Goal: Find specific page/section: Find specific page/section

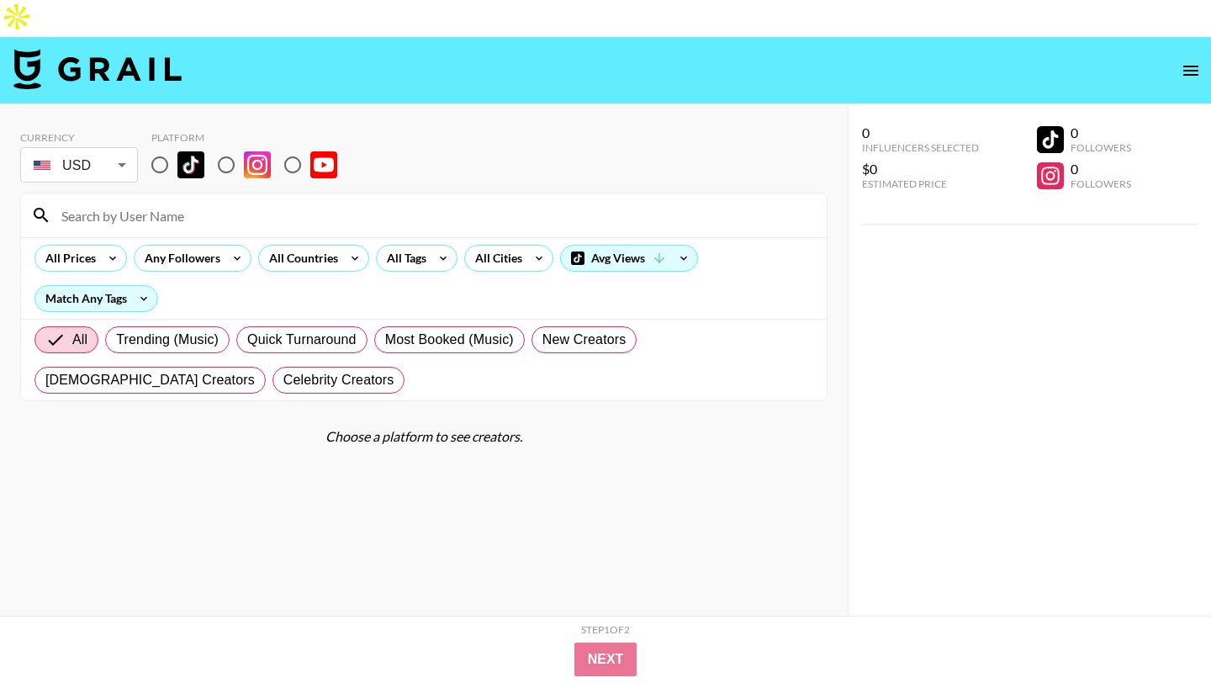
click at [162, 147] on input "radio" at bounding box center [159, 164] width 35 height 35
radio input "true"
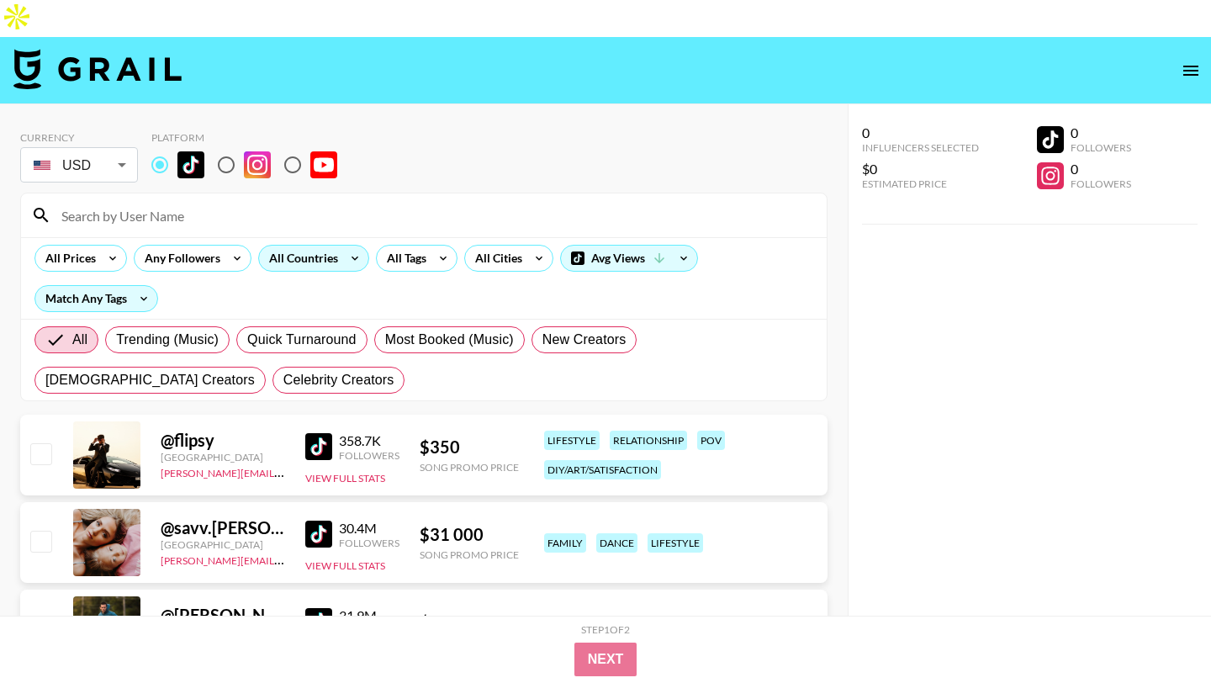
click at [281, 246] on div "All Countries" at bounding box center [300, 258] width 82 height 25
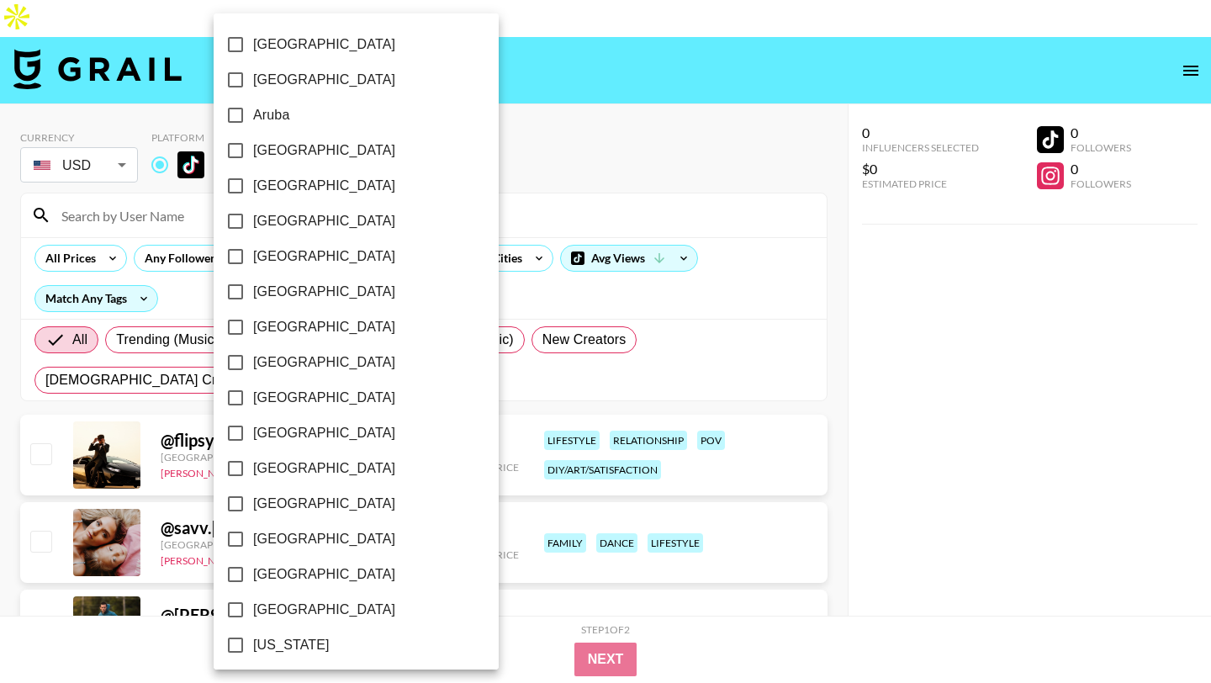
scroll to position [1279, 0]
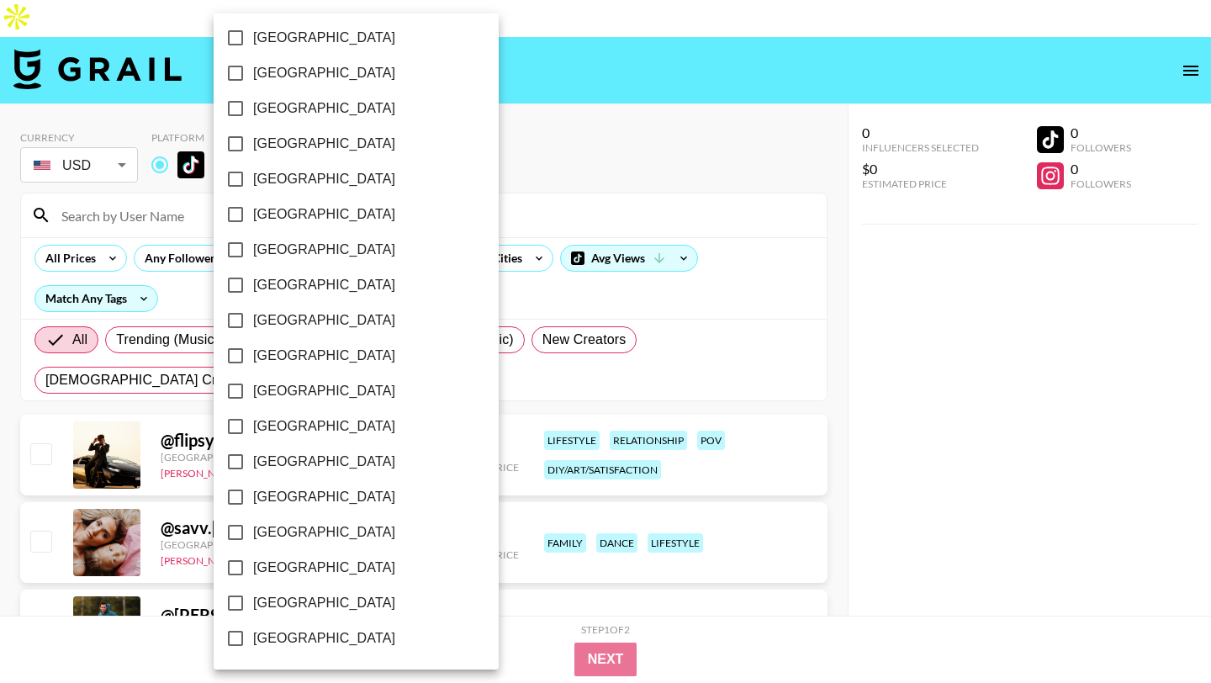
click at [501, 100] on div at bounding box center [605, 341] width 1211 height 683
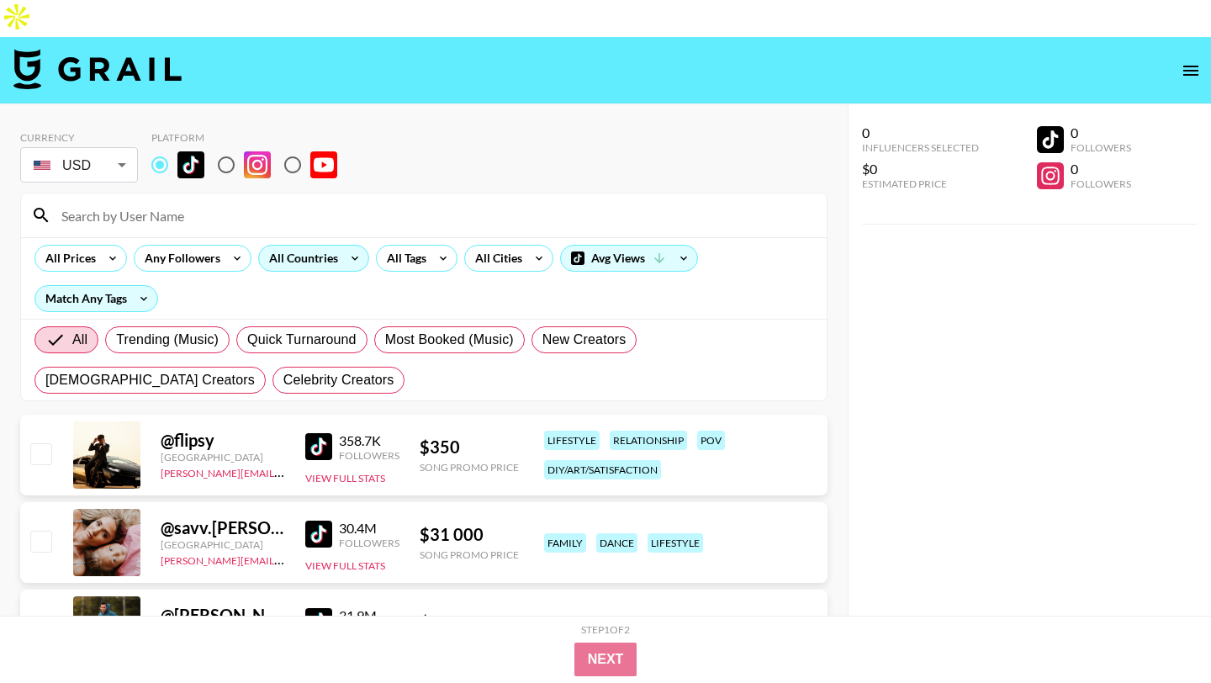
click at [291, 246] on div "All Countries" at bounding box center [300, 258] width 82 height 25
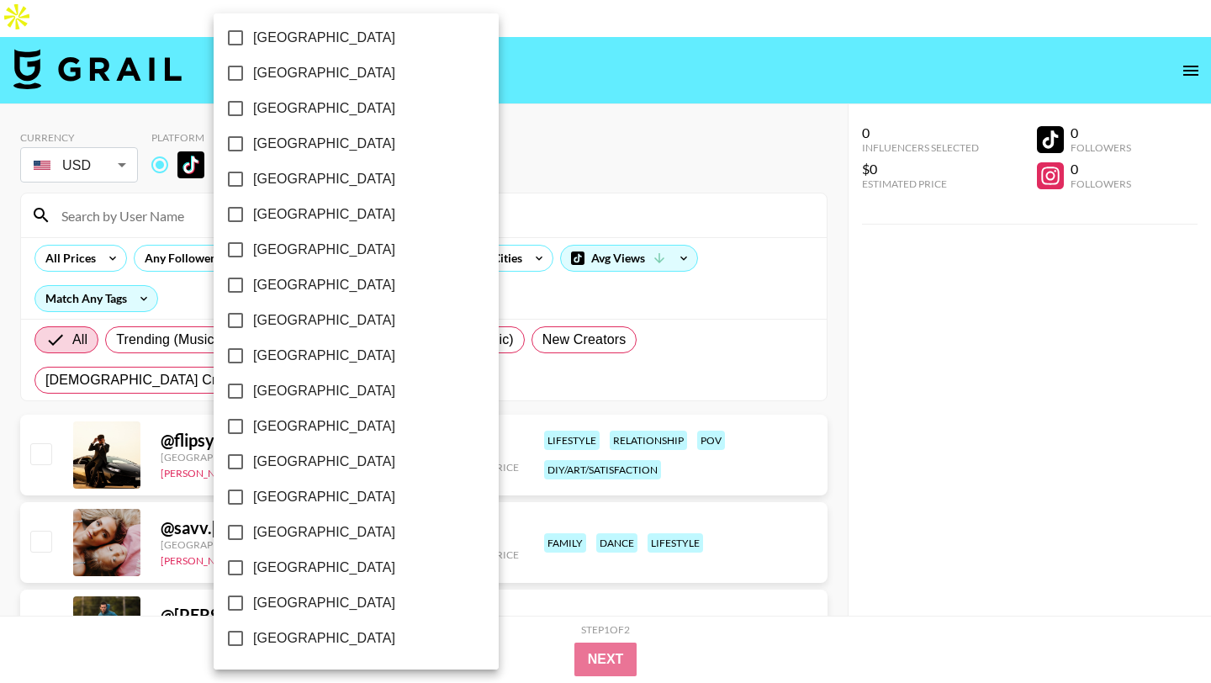
click at [533, 103] on div at bounding box center [605, 341] width 1211 height 683
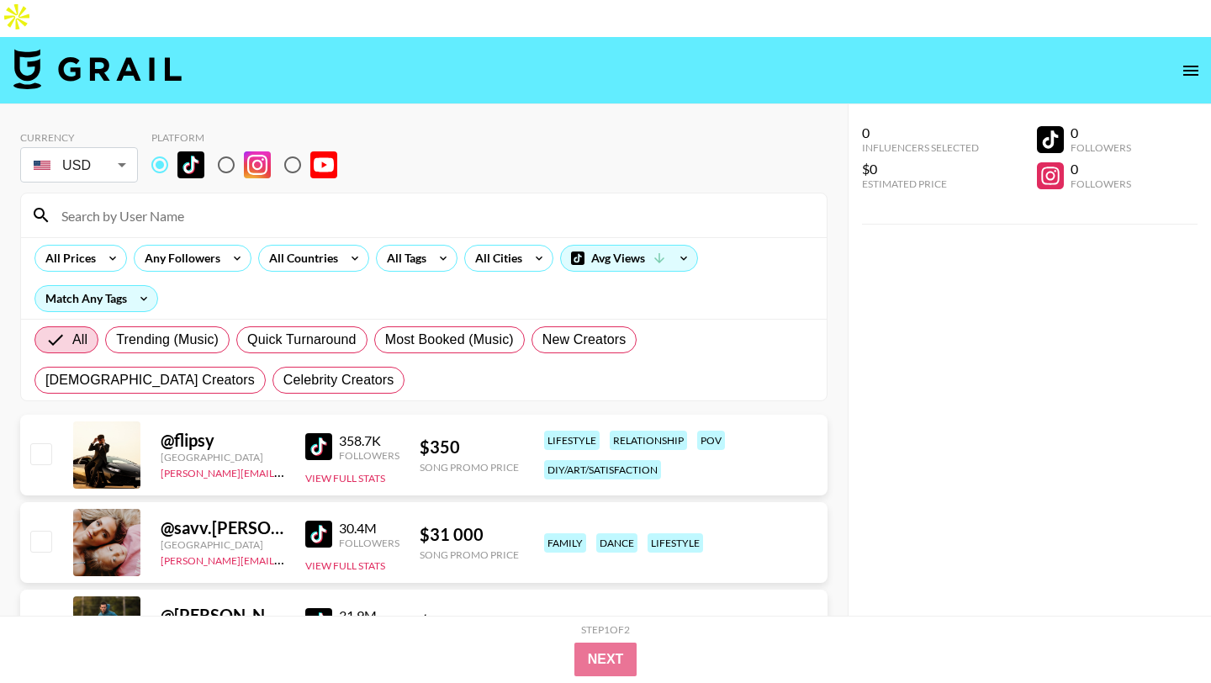
click at [524, 231] on div "[GEOGRAPHIC_DATA] [GEOGRAPHIC_DATA] [GEOGRAPHIC_DATA] [GEOGRAPHIC_DATA] [GEOGRA…" at bounding box center [605, 341] width 1211 height 683
click at [524, 245] on div "All Cities" at bounding box center [508, 258] width 89 height 27
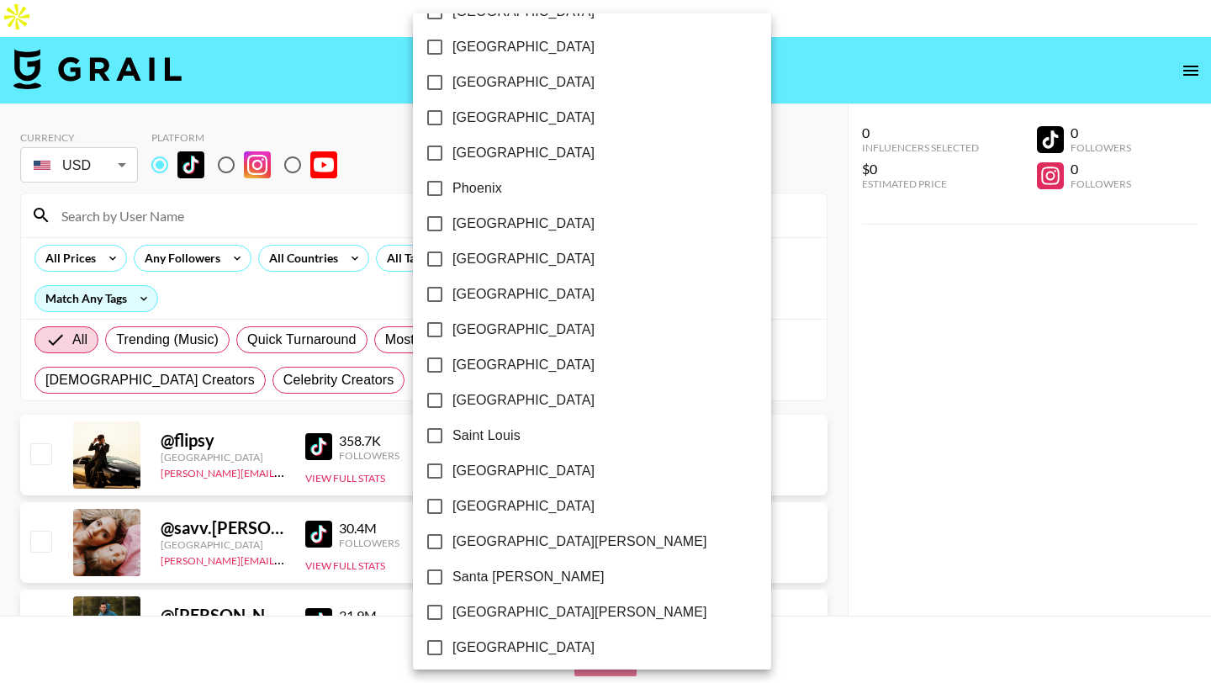
scroll to position [2374, 0]
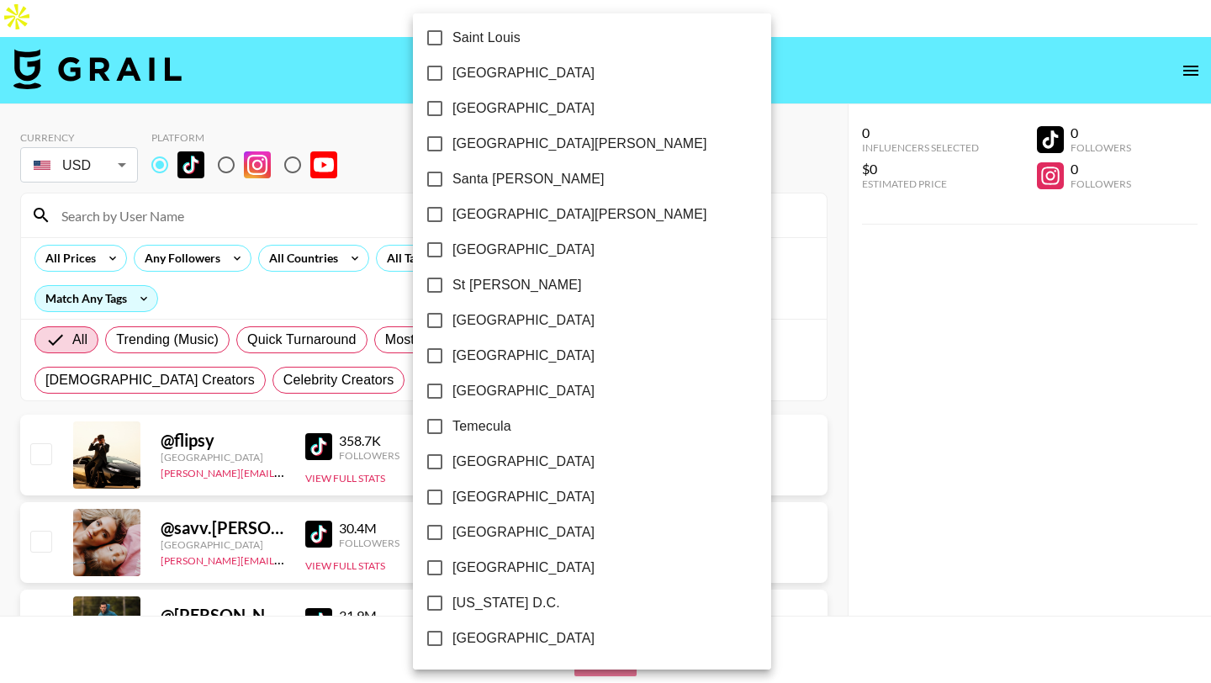
click at [719, 83] on div at bounding box center [605, 341] width 1211 height 683
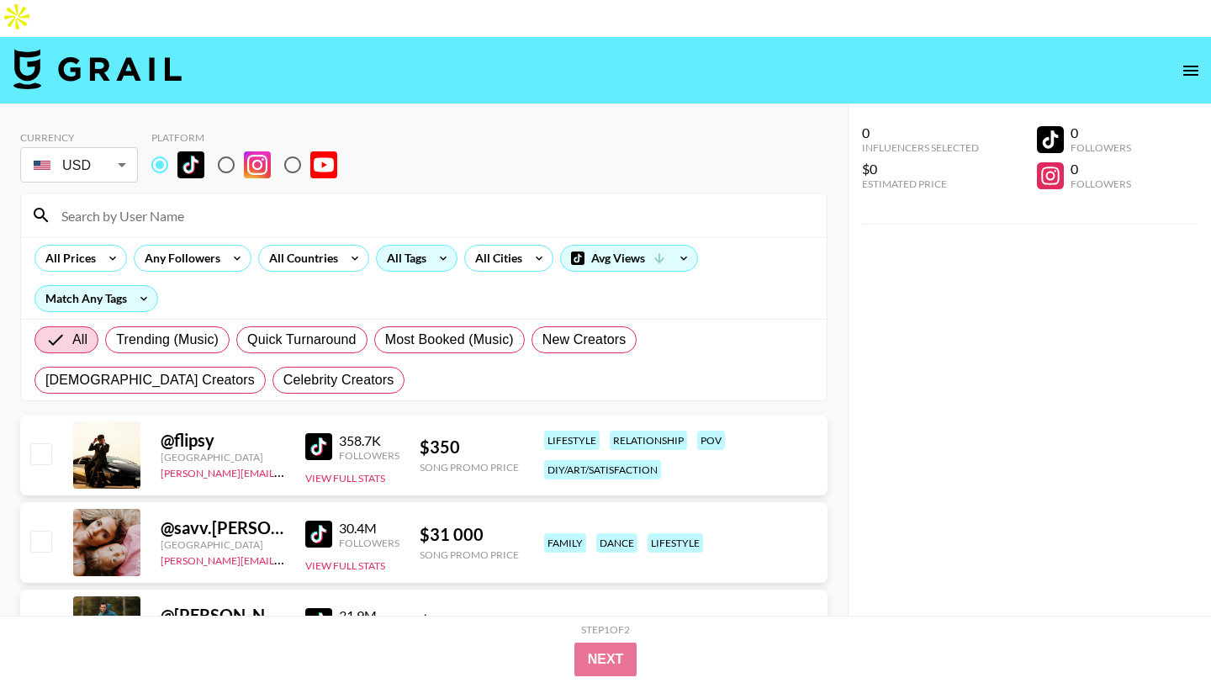
click at [413, 246] on div "All Tags" at bounding box center [403, 258] width 53 height 25
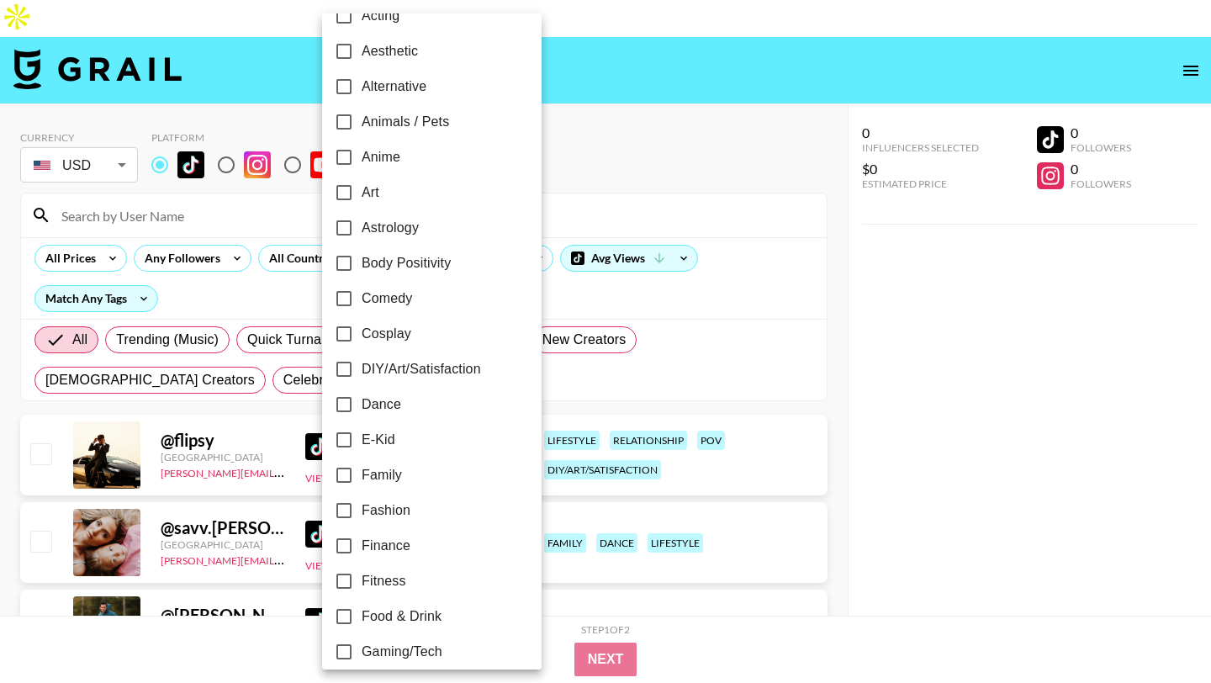
scroll to position [74, 0]
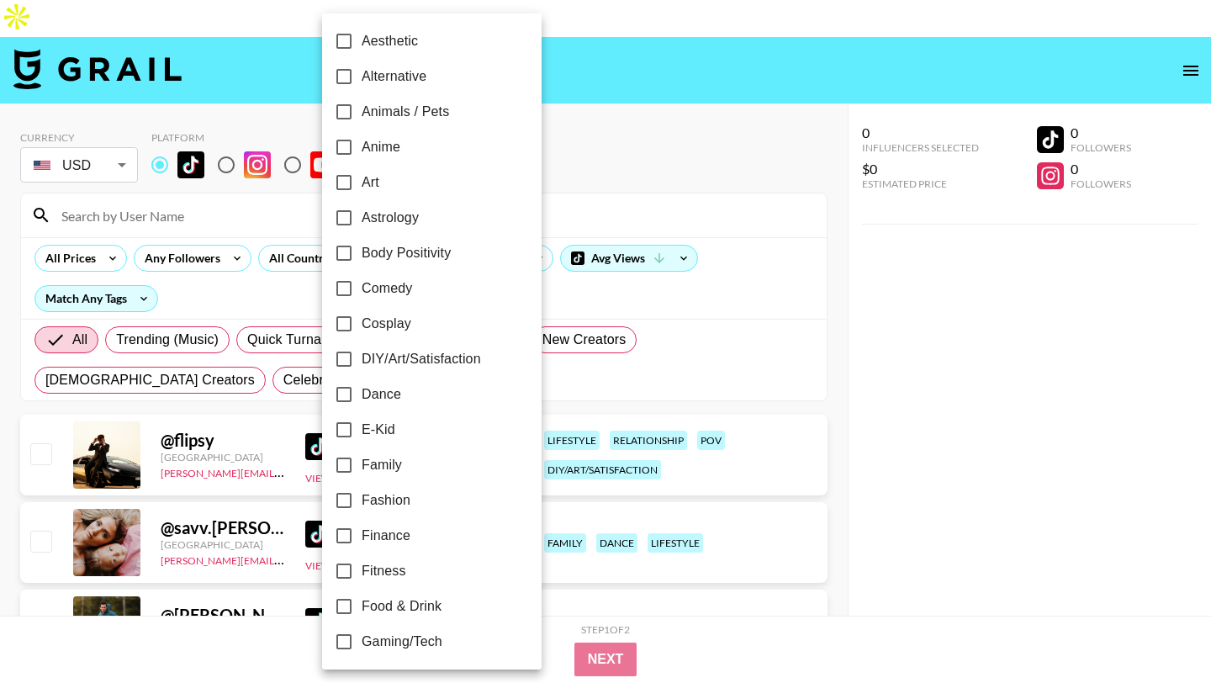
click at [397, 564] on span "Fitness" at bounding box center [384, 571] width 45 height 20
click at [362, 564] on input "Fitness" at bounding box center [343, 571] width 35 height 35
checkbox input "true"
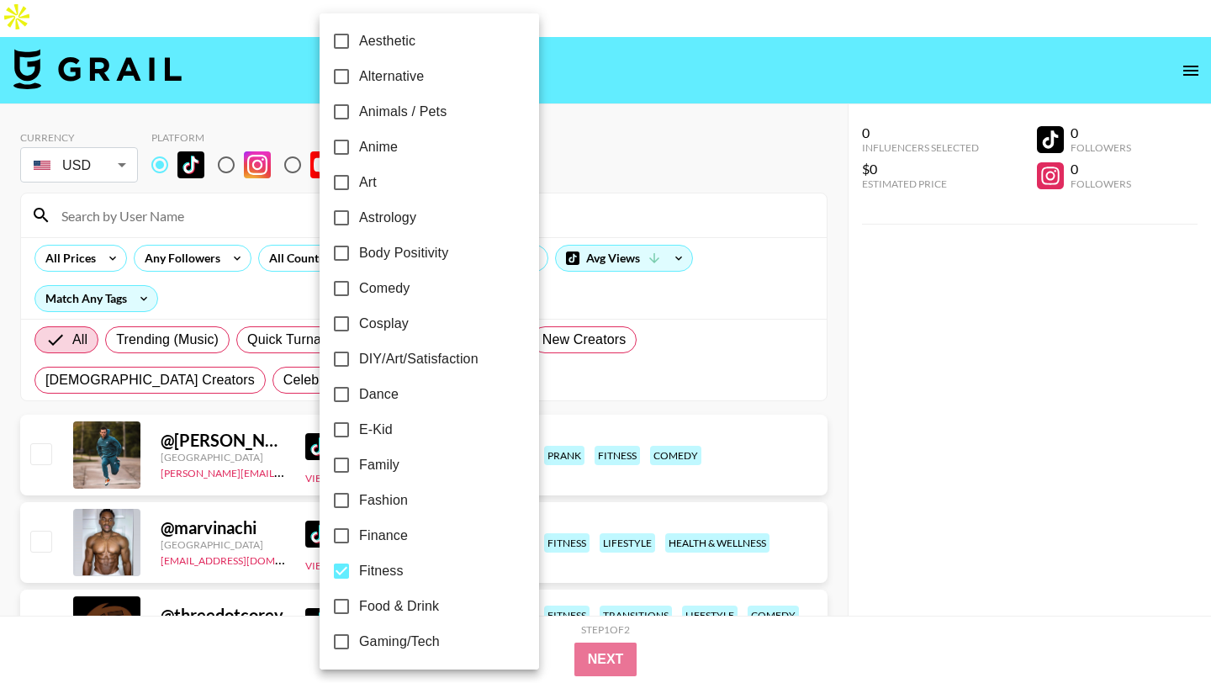
click at [608, 50] on div at bounding box center [605, 341] width 1211 height 683
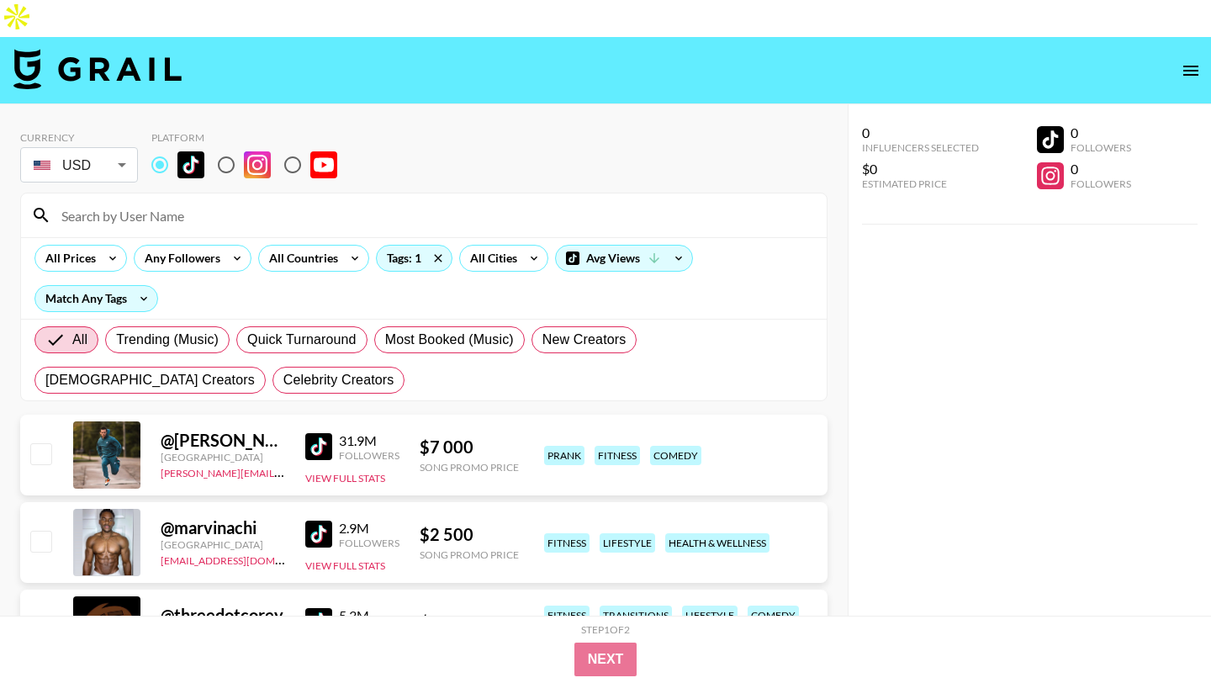
click at [328, 521] on img at bounding box center [318, 534] width 27 height 27
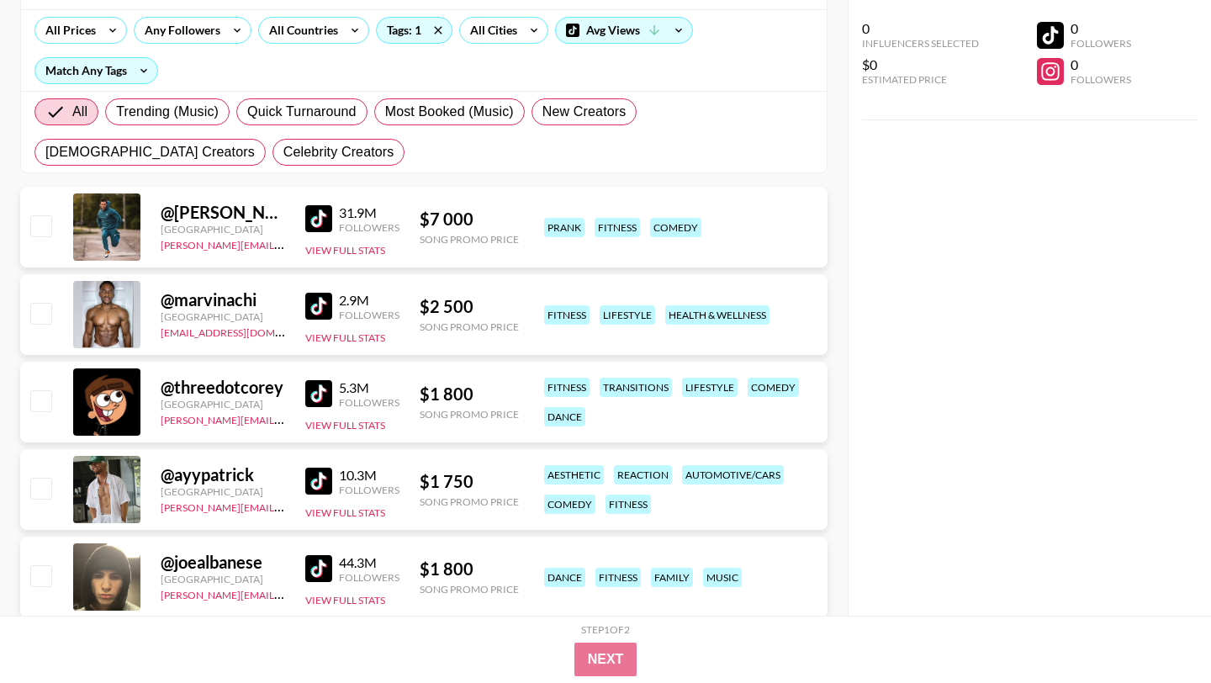
scroll to position [231, 0]
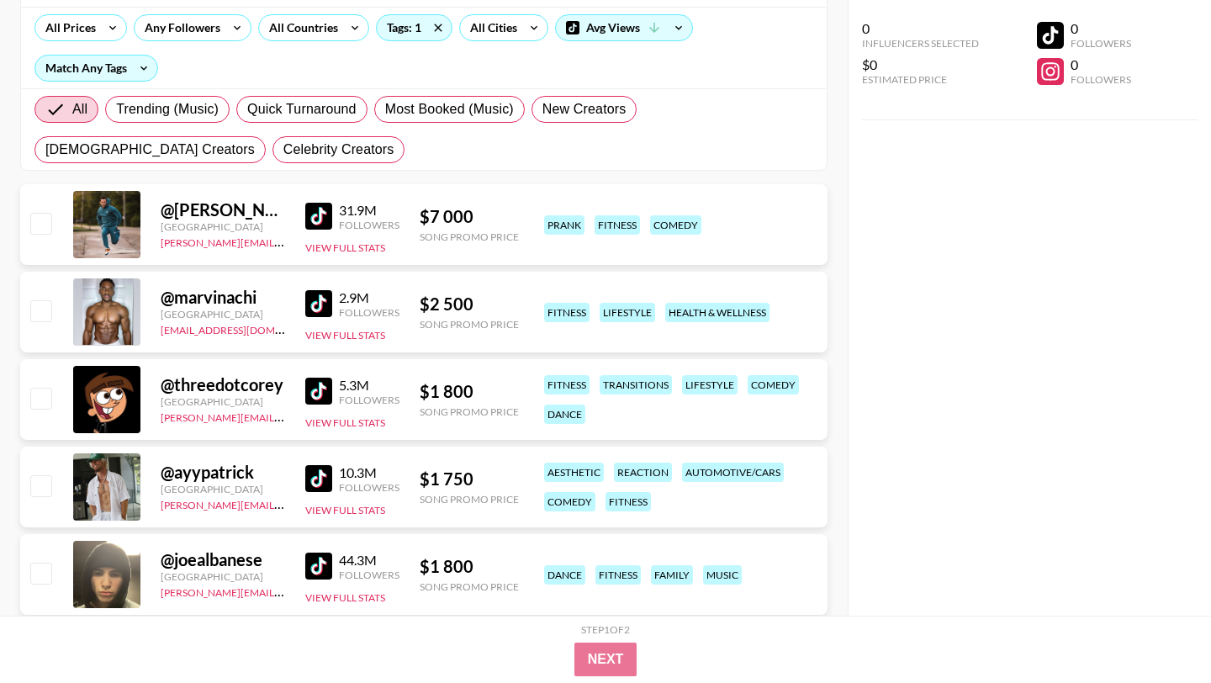
click at [319, 378] on img at bounding box center [318, 391] width 27 height 27
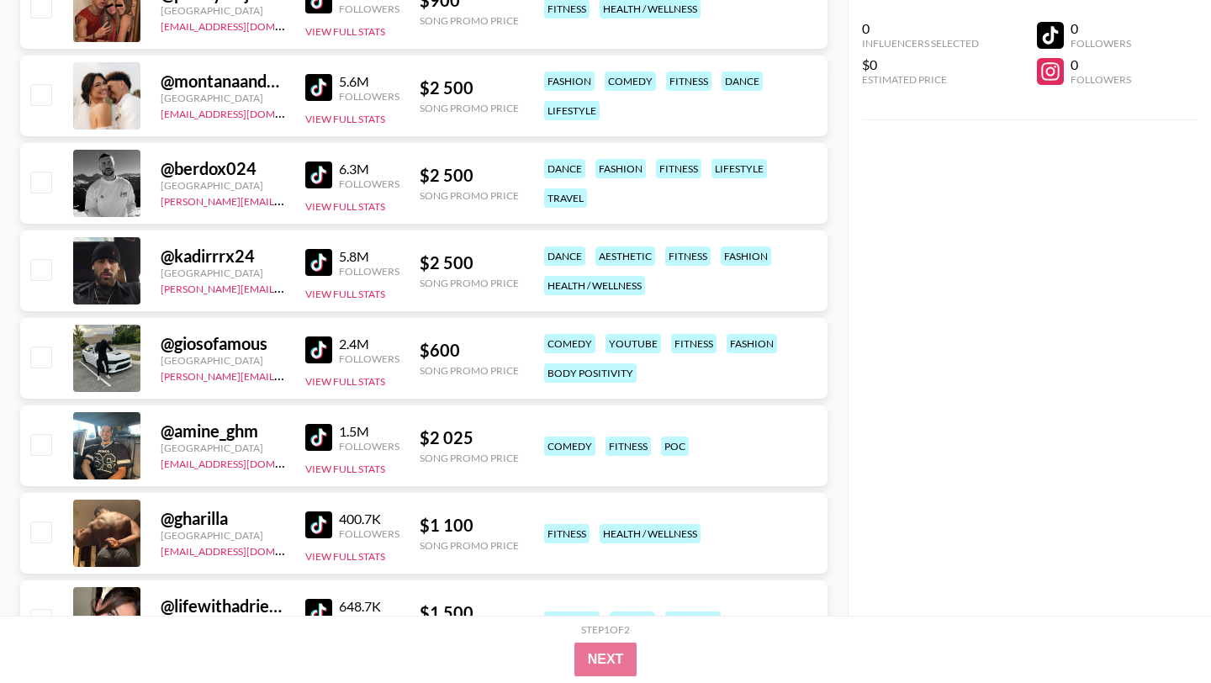
scroll to position [1335, 0]
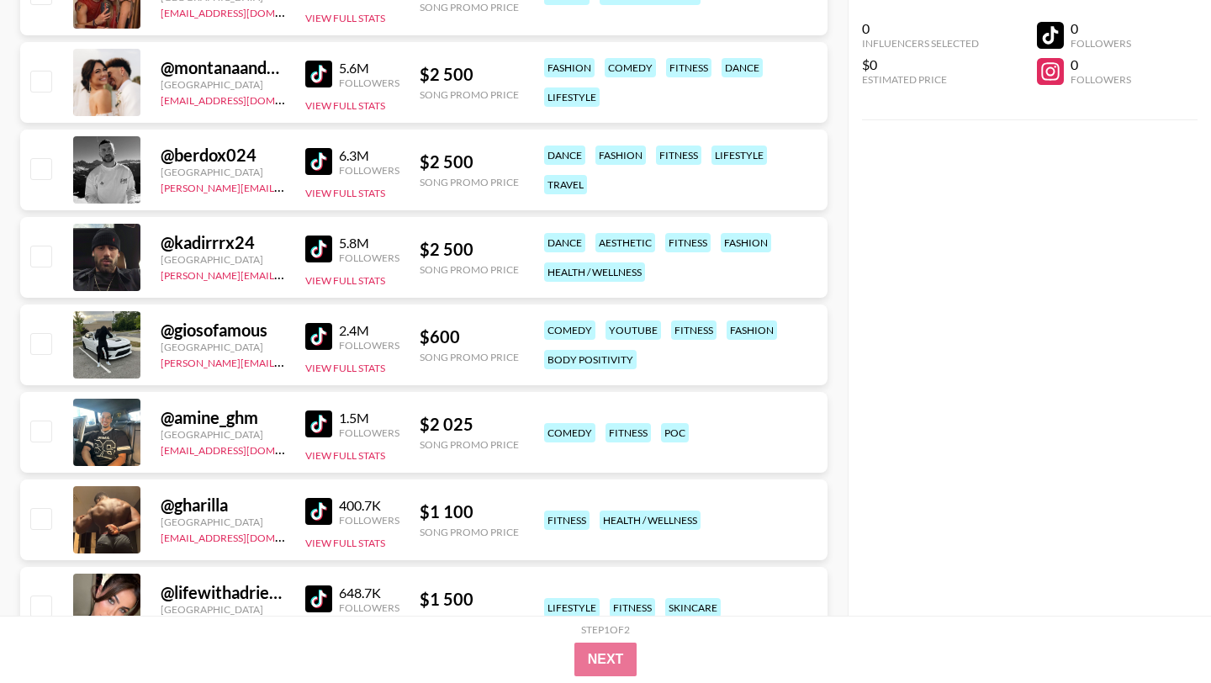
click at [313, 498] on img at bounding box center [318, 511] width 27 height 27
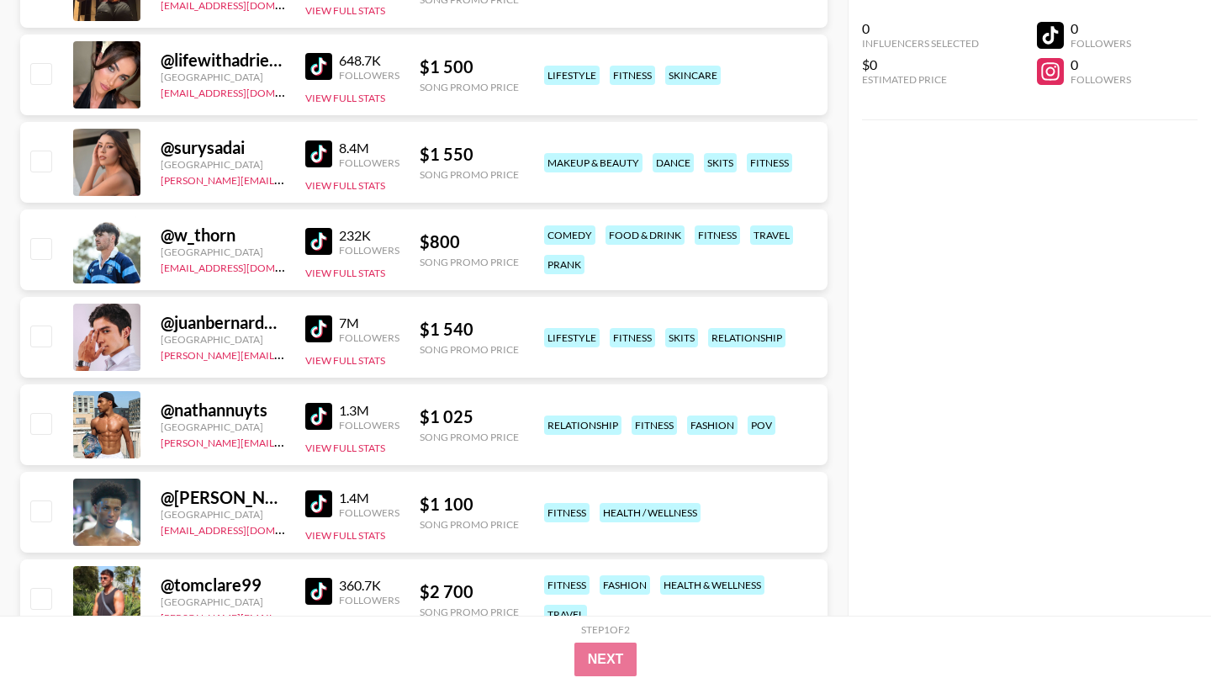
scroll to position [1871, 0]
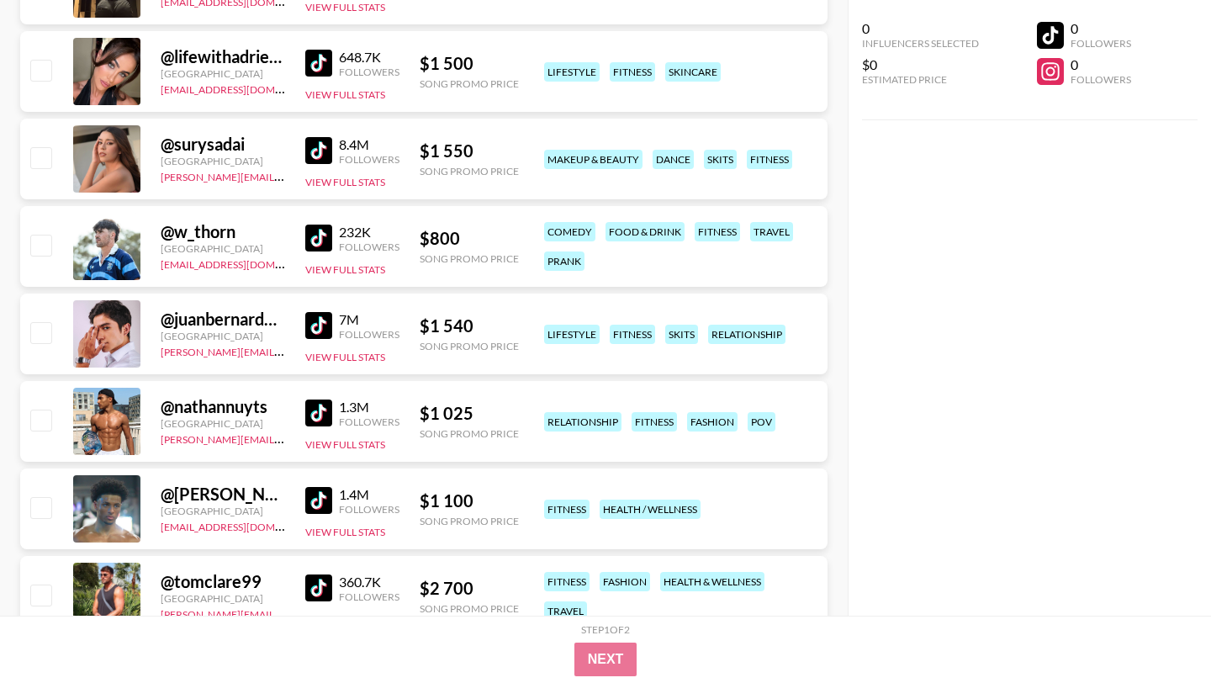
click at [314, 487] on img at bounding box center [318, 500] width 27 height 27
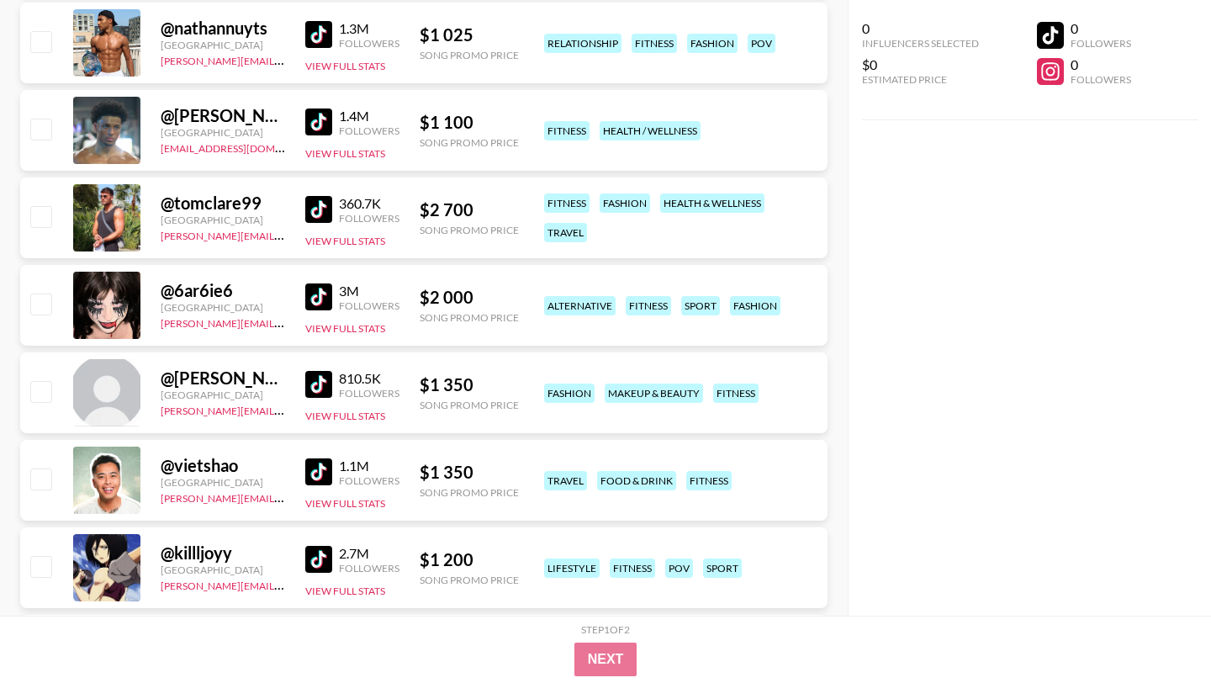
scroll to position [2250, 0]
click at [333, 283] on link at bounding box center [322, 296] width 34 height 27
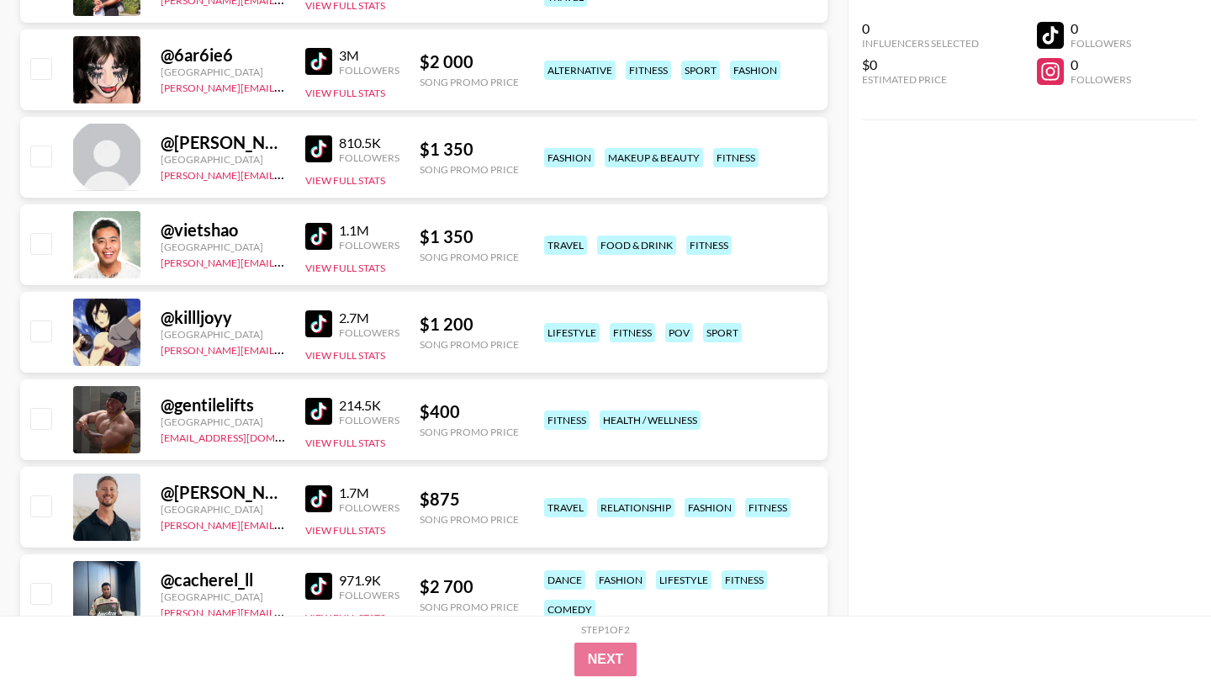
scroll to position [2486, 0]
click at [330, 310] on img at bounding box center [318, 323] width 27 height 27
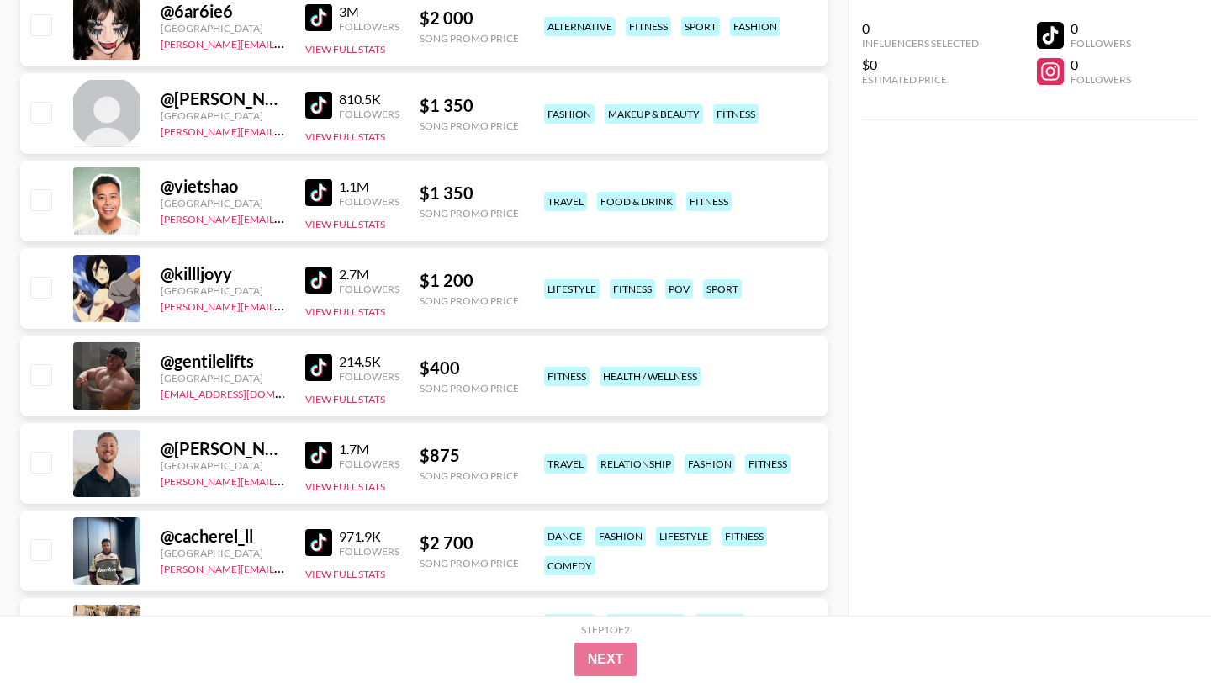
click at [312, 354] on img at bounding box center [318, 367] width 27 height 27
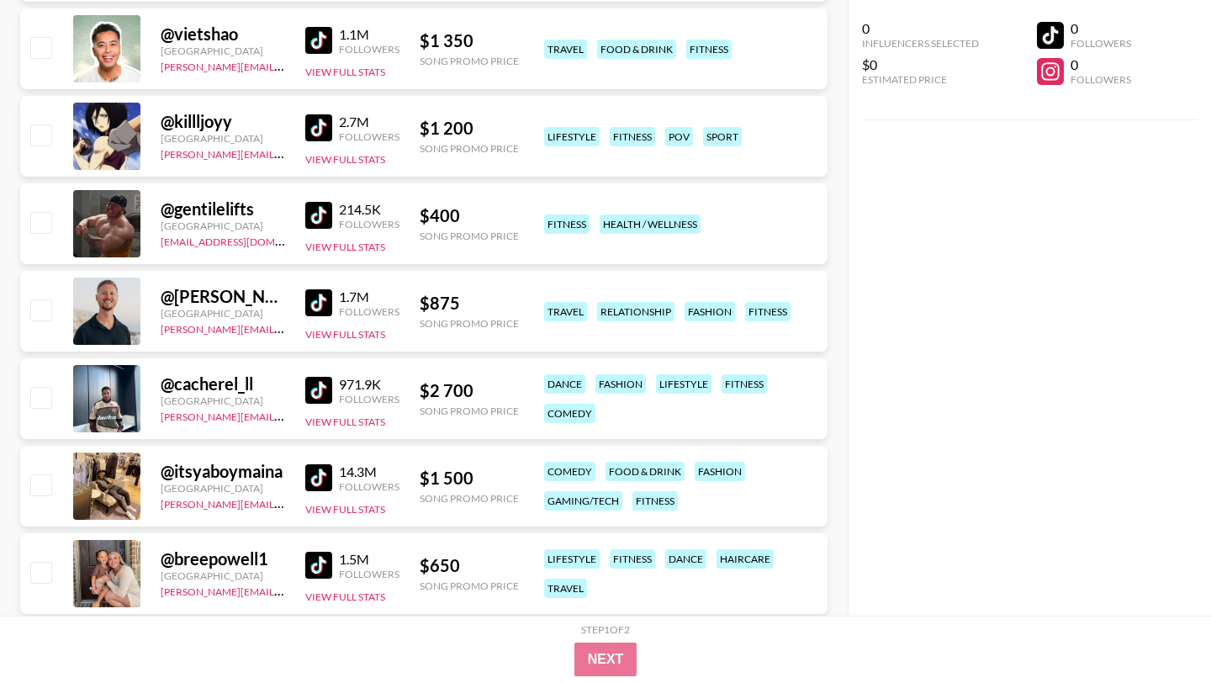
scroll to position [2680, 0]
click at [325, 378] on img at bounding box center [318, 391] width 27 height 27
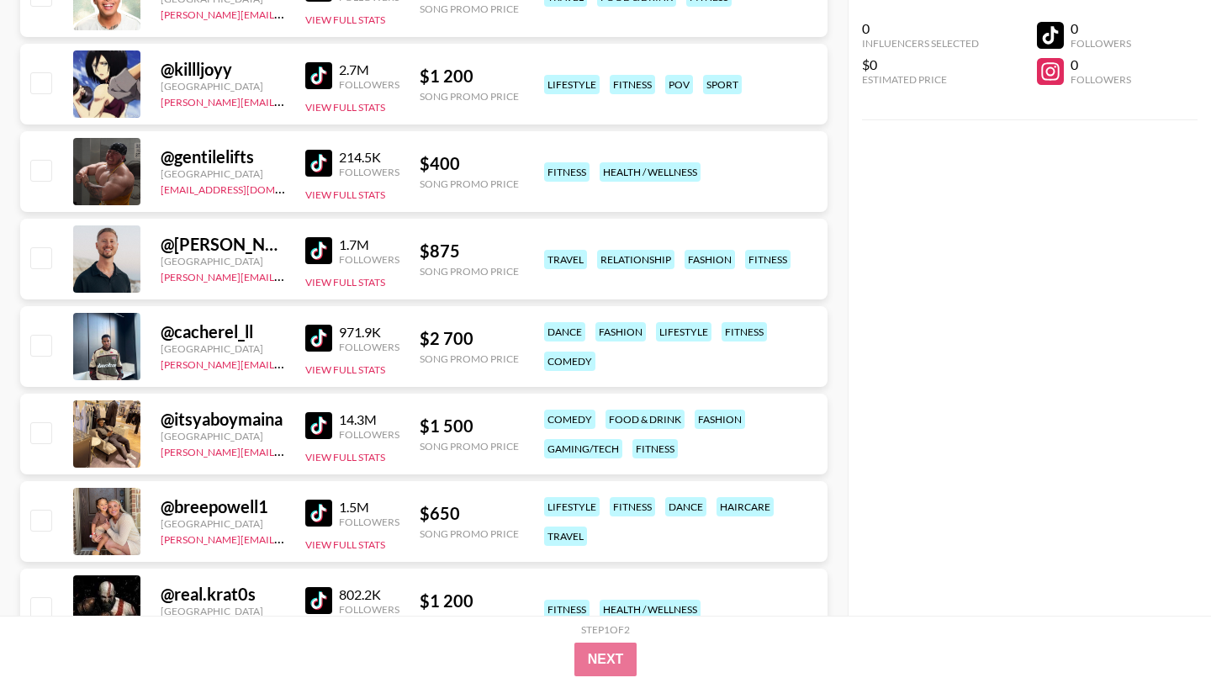
scroll to position [2737, 0]
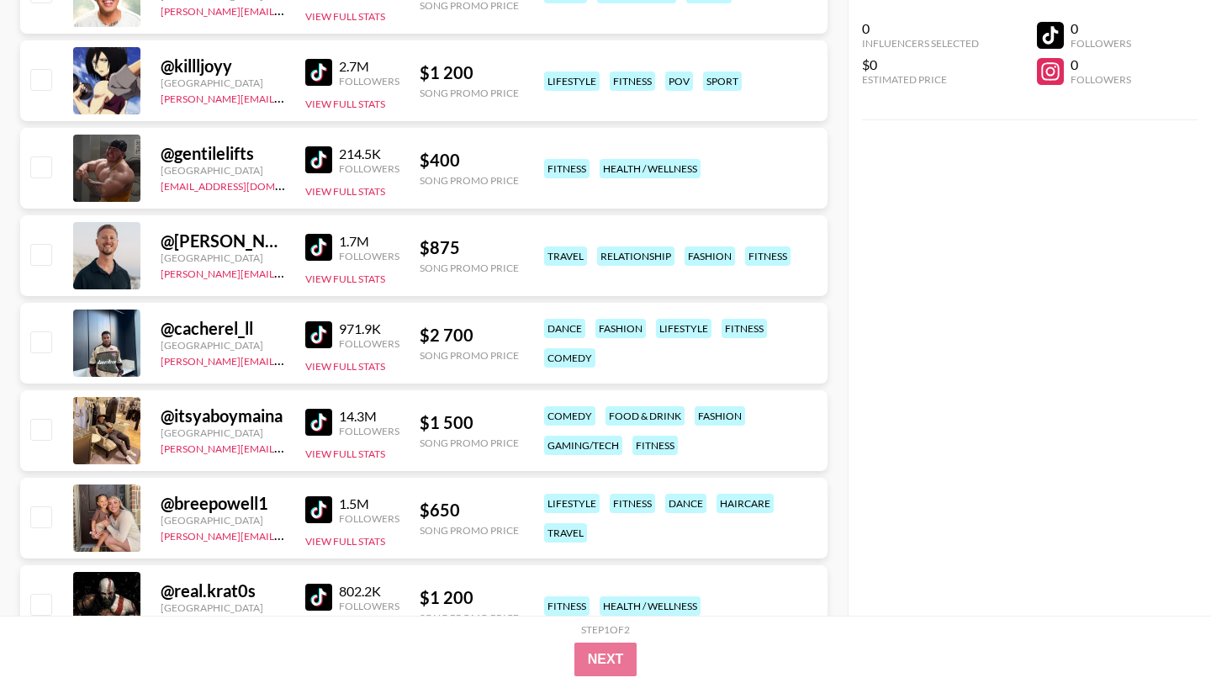
click at [321, 409] on img at bounding box center [318, 422] width 27 height 27
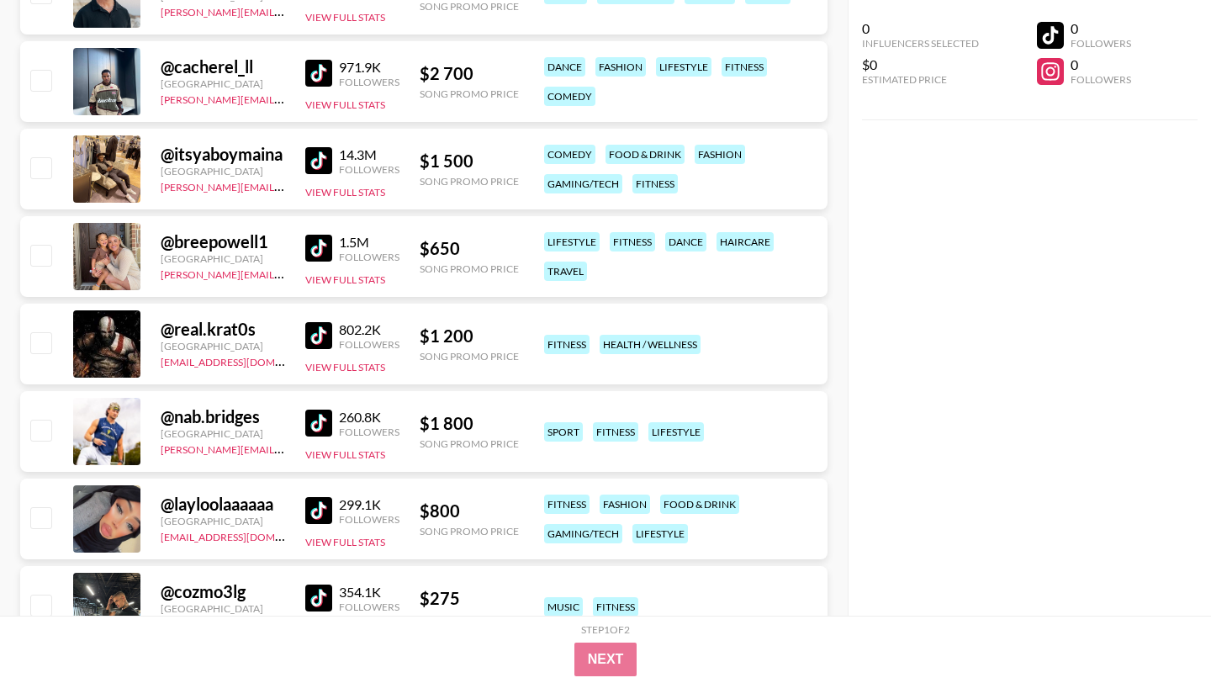
scroll to position [3000, 0]
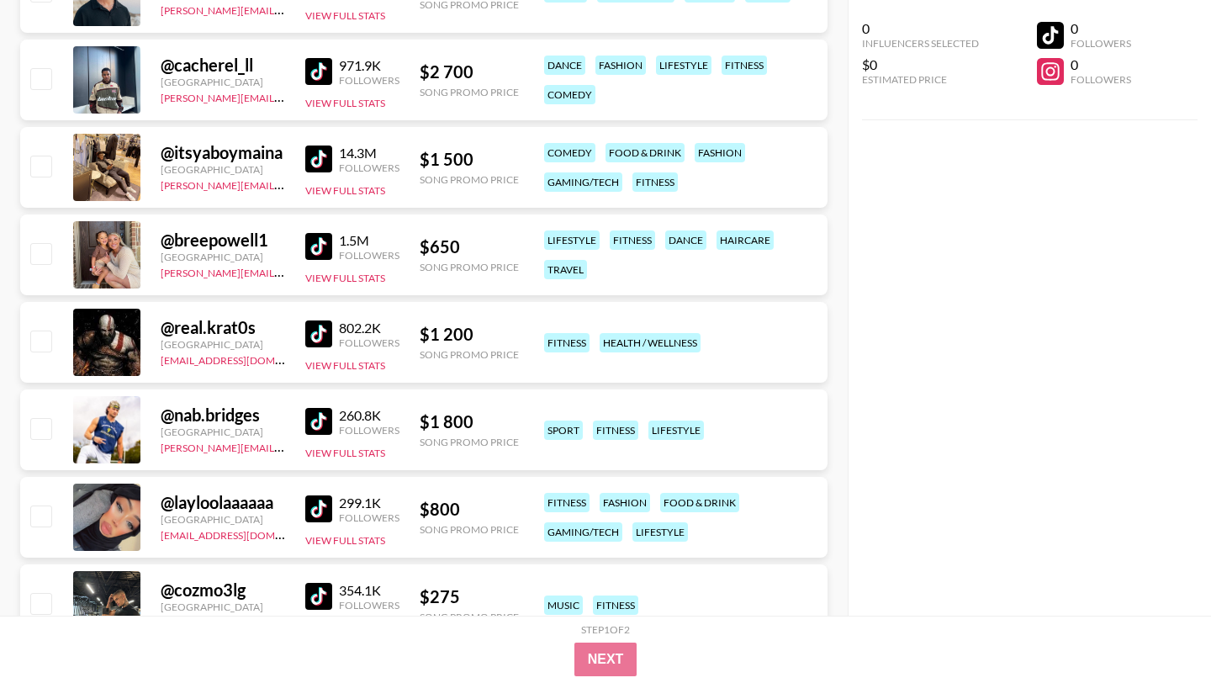
click at [323, 408] on img at bounding box center [318, 421] width 27 height 27
click at [325, 408] on img at bounding box center [318, 421] width 27 height 27
click at [313, 321] on img at bounding box center [318, 334] width 27 height 27
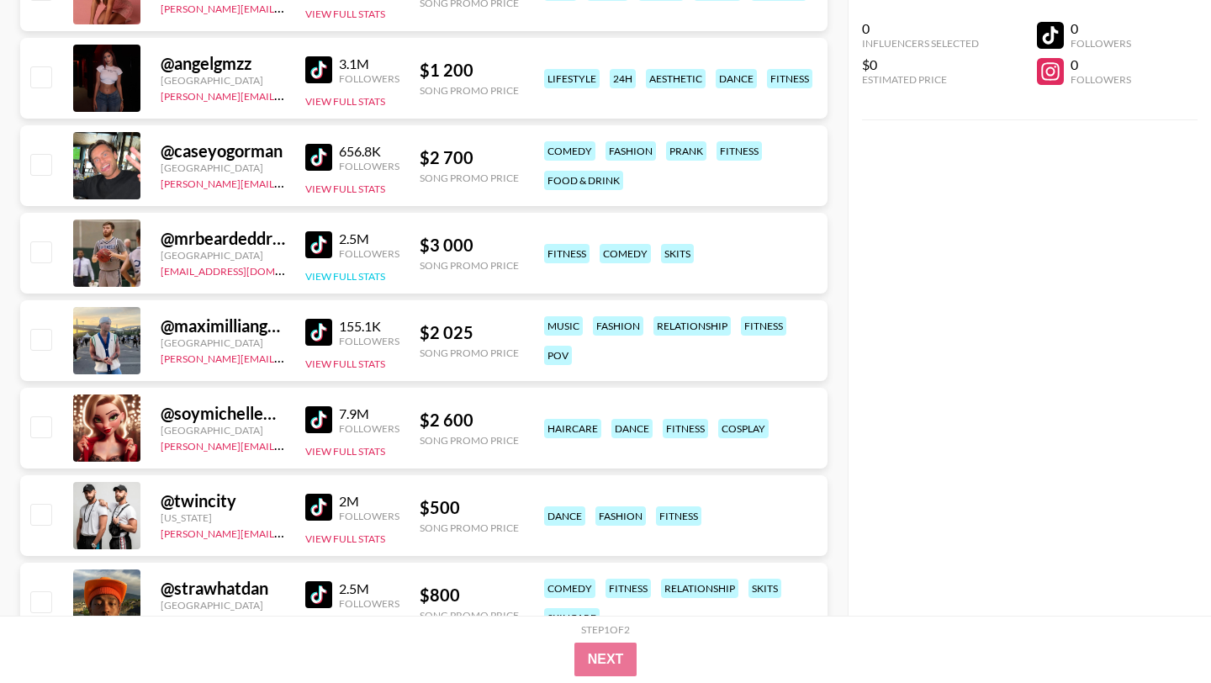
scroll to position [3968, 0]
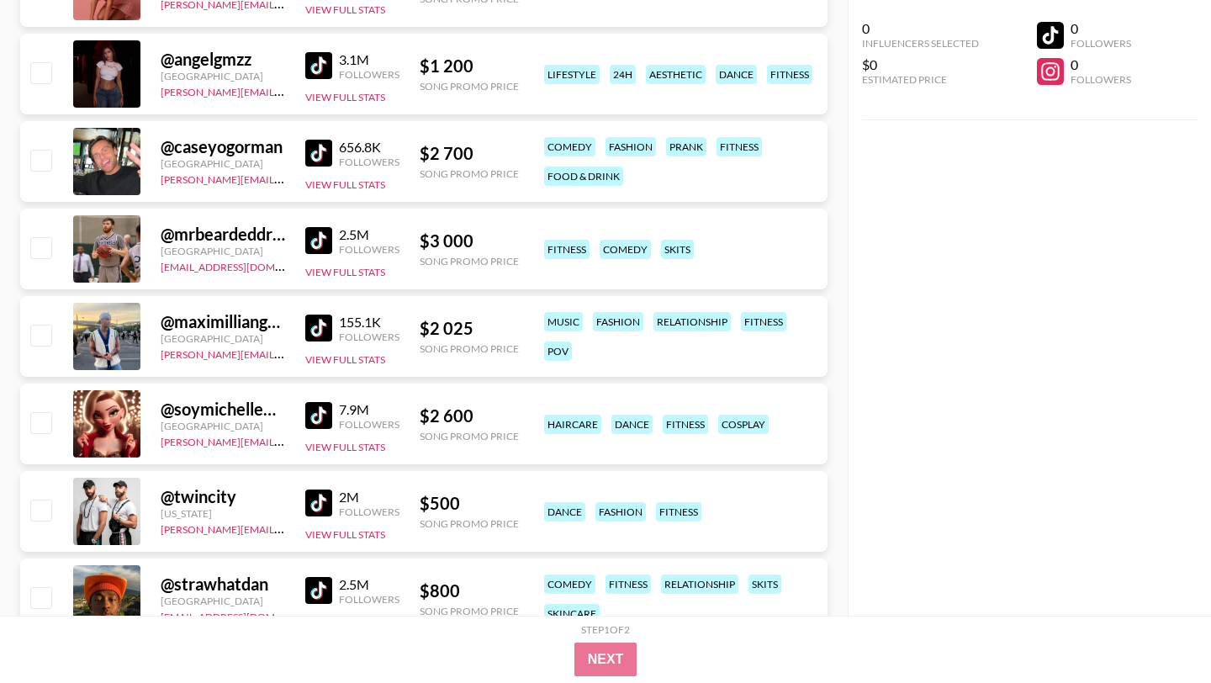
click at [321, 315] on img at bounding box center [318, 328] width 27 height 27
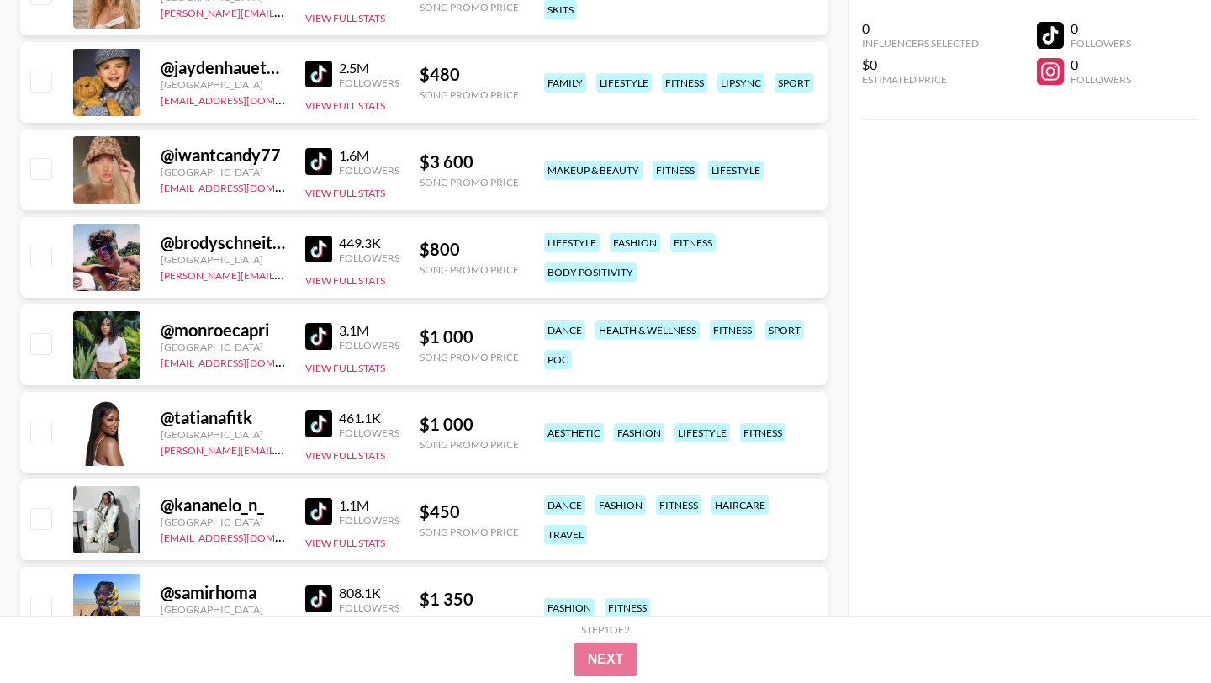
scroll to position [5324, 0]
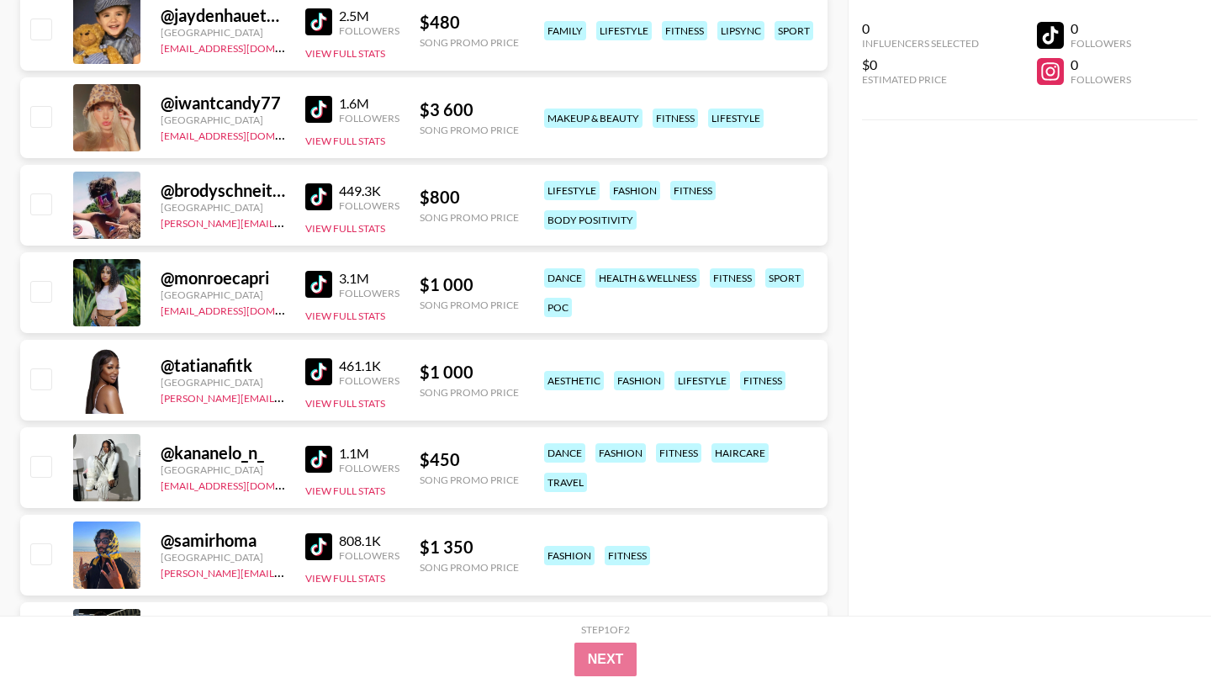
click at [328, 446] on img at bounding box center [318, 459] width 27 height 27
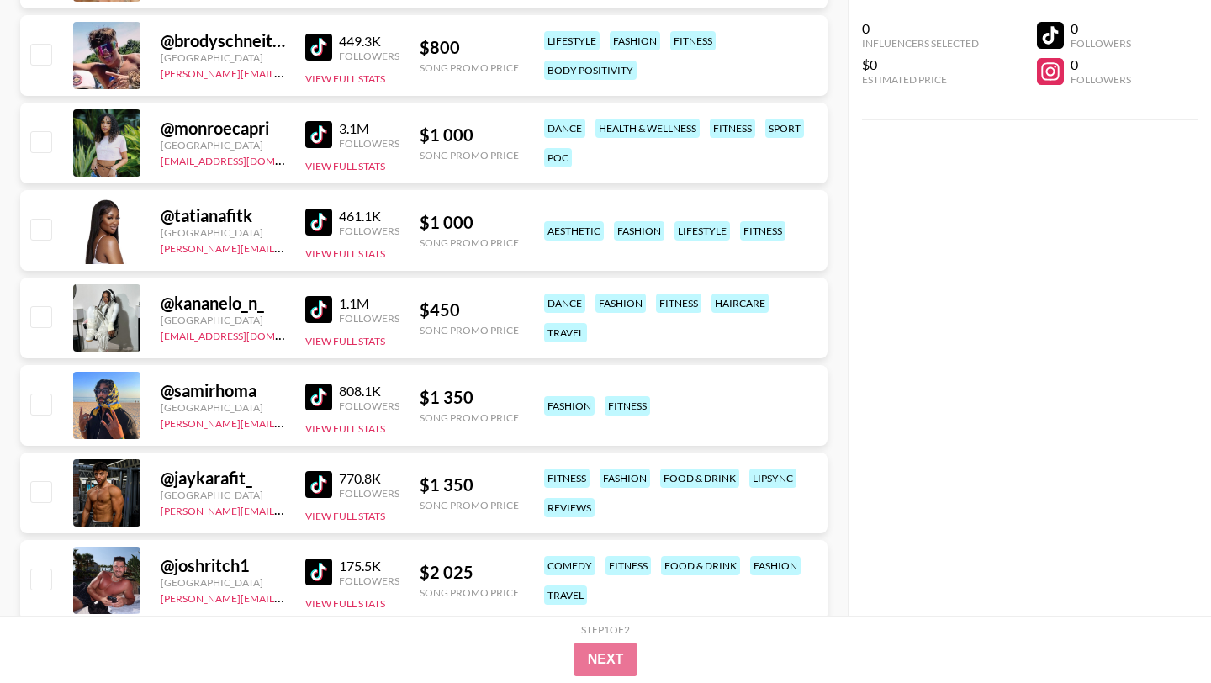
scroll to position [5477, 0]
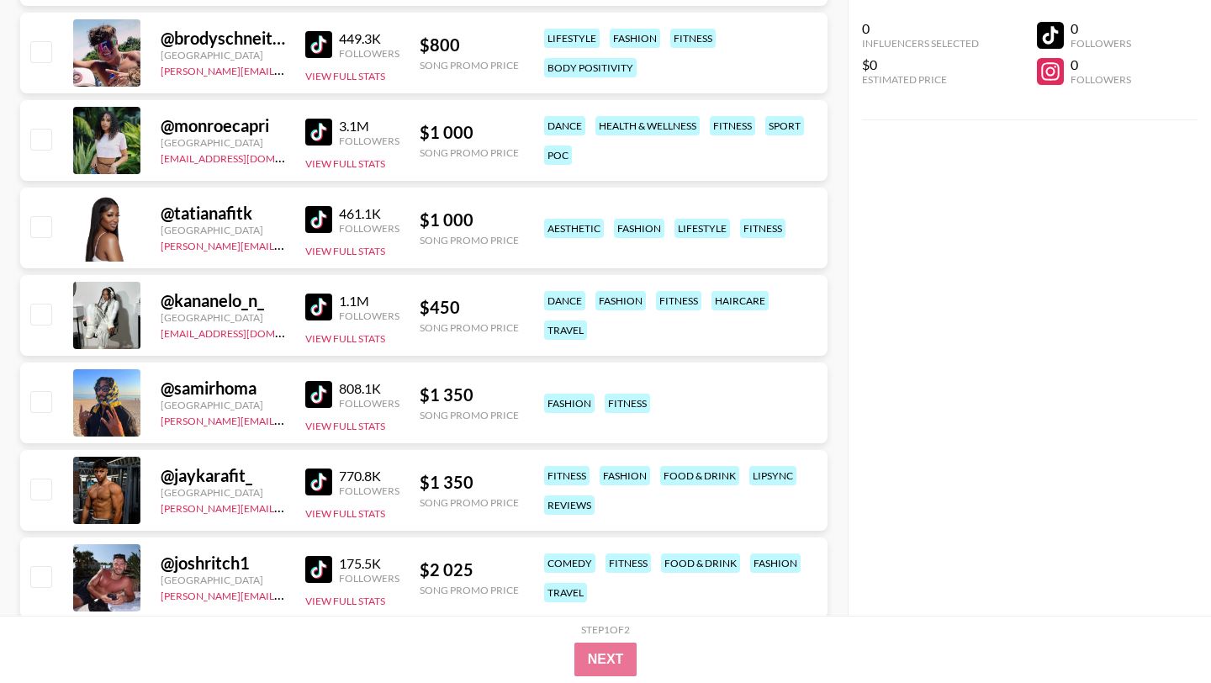
click at [310, 469] on img at bounding box center [318, 482] width 27 height 27
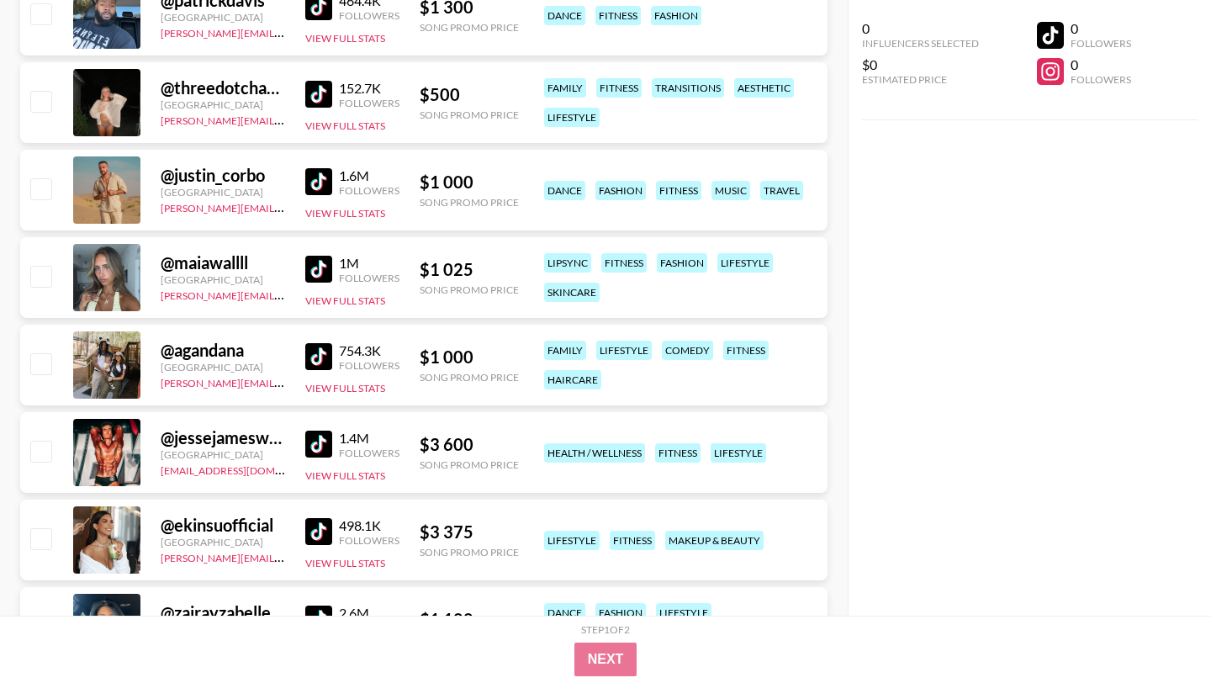
scroll to position [6445, 0]
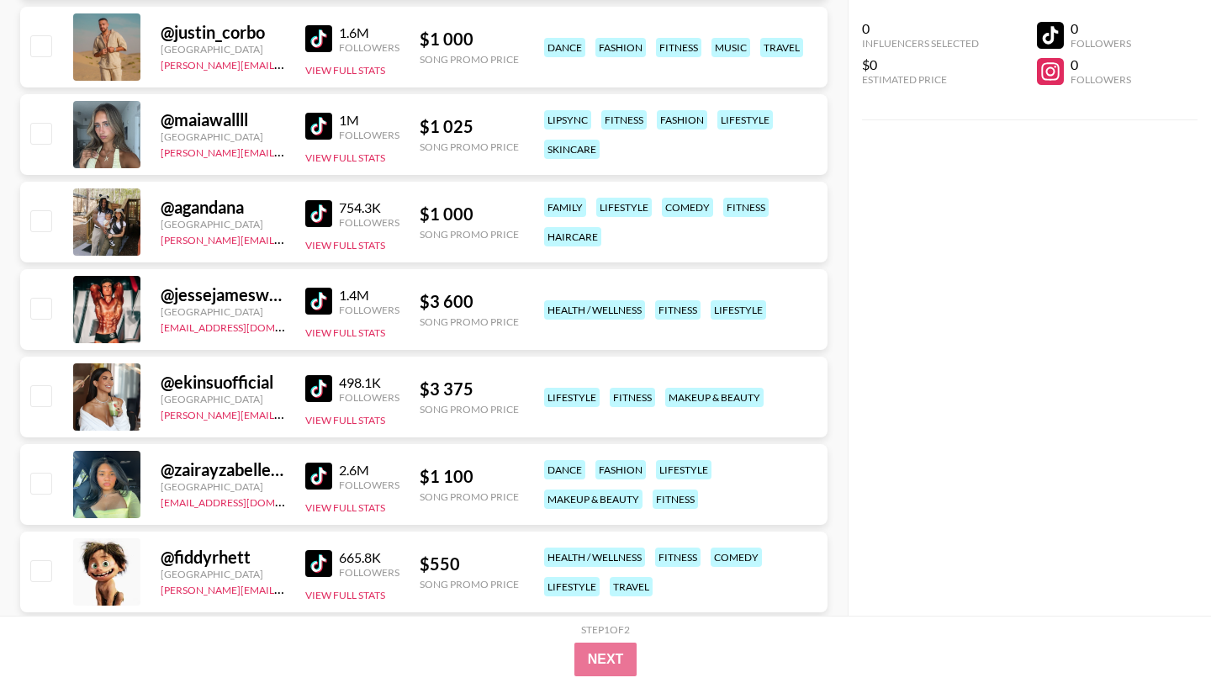
click at [310, 288] on img at bounding box center [318, 301] width 27 height 27
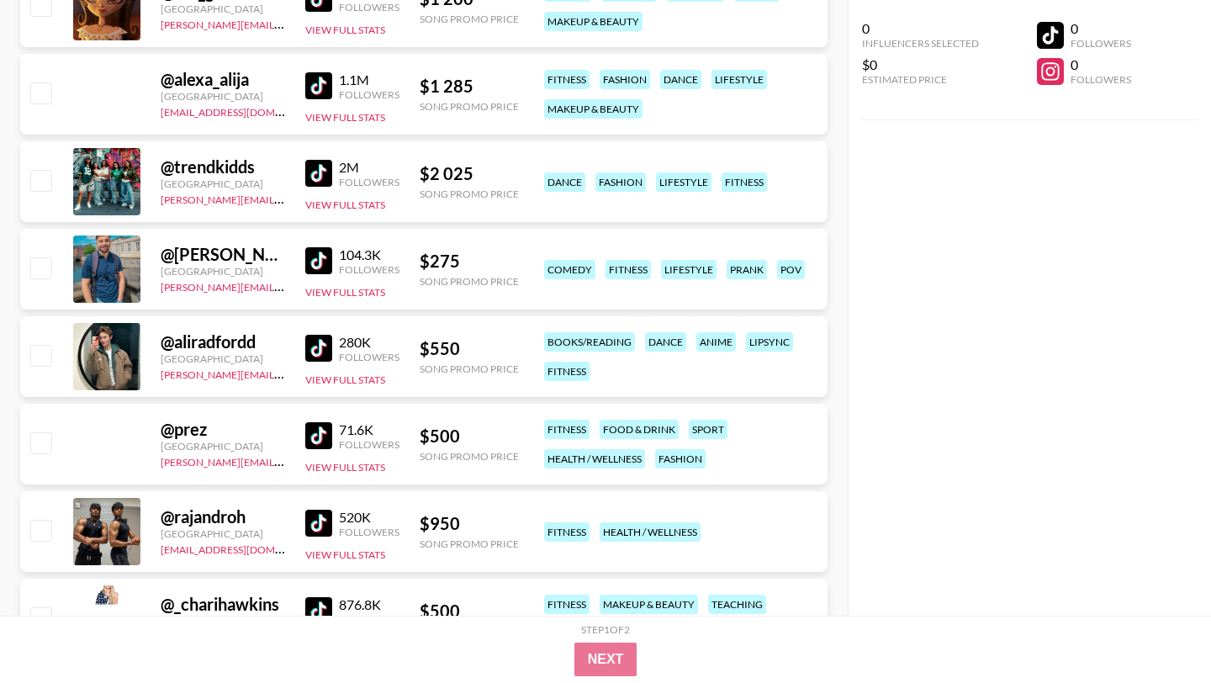
scroll to position [10333, 0]
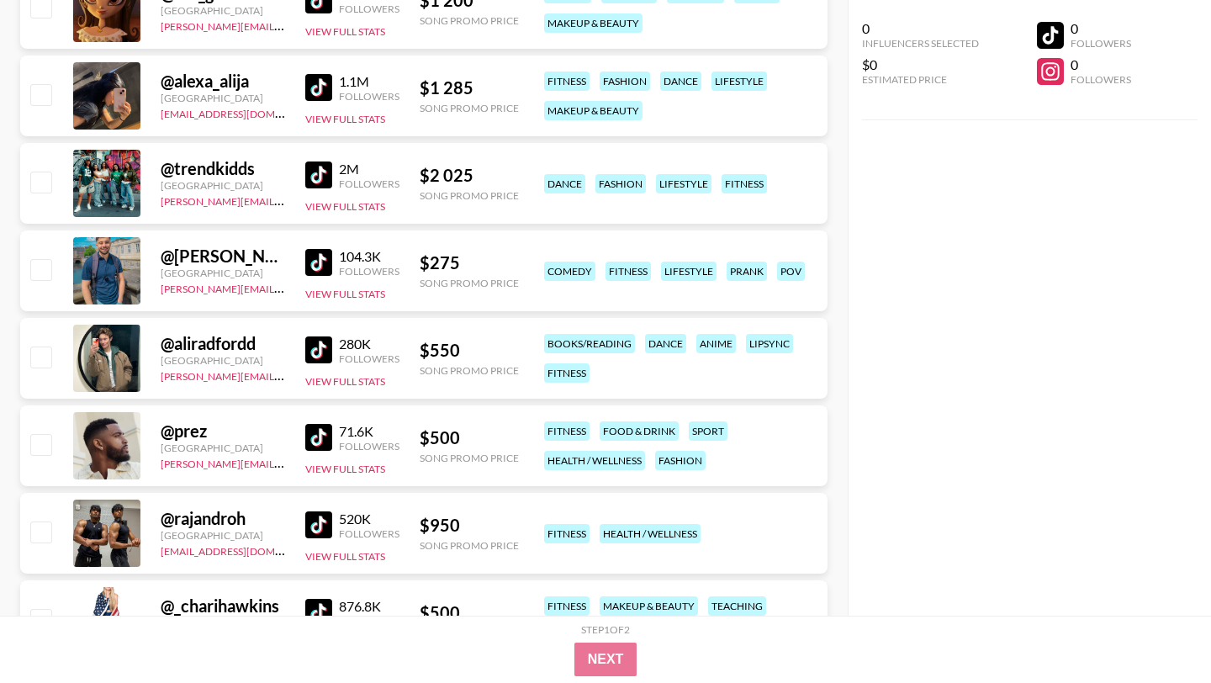
click at [327, 424] on img at bounding box center [318, 437] width 27 height 27
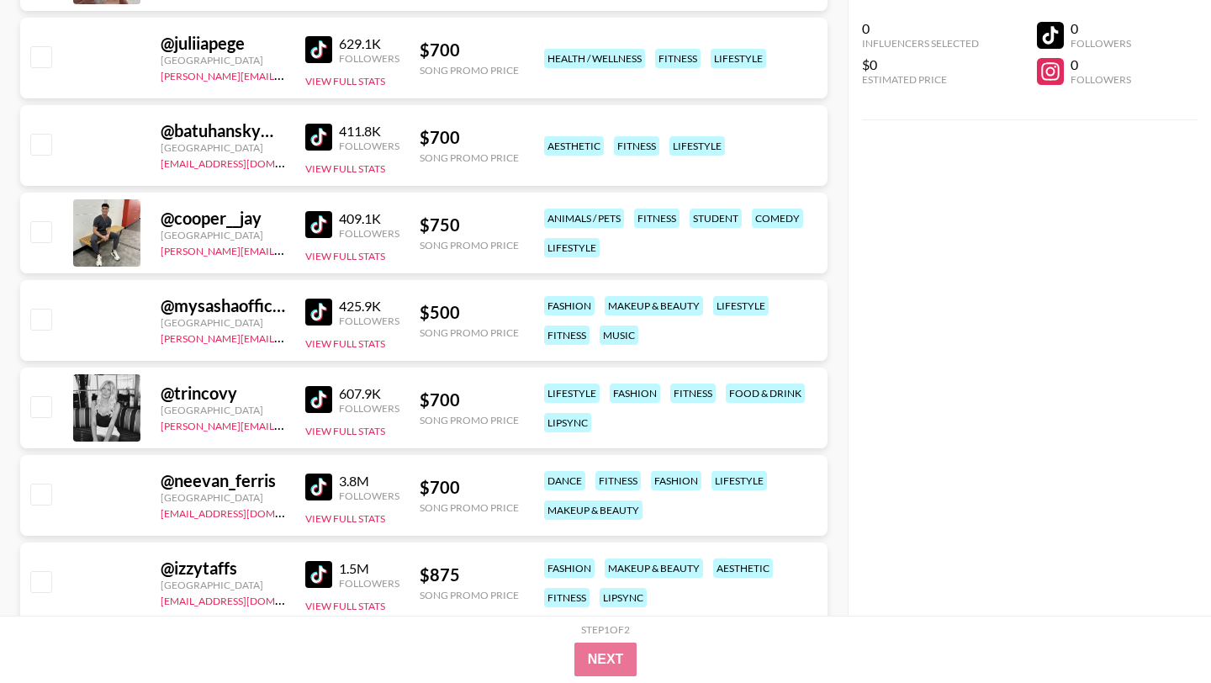
scroll to position [13036, 0]
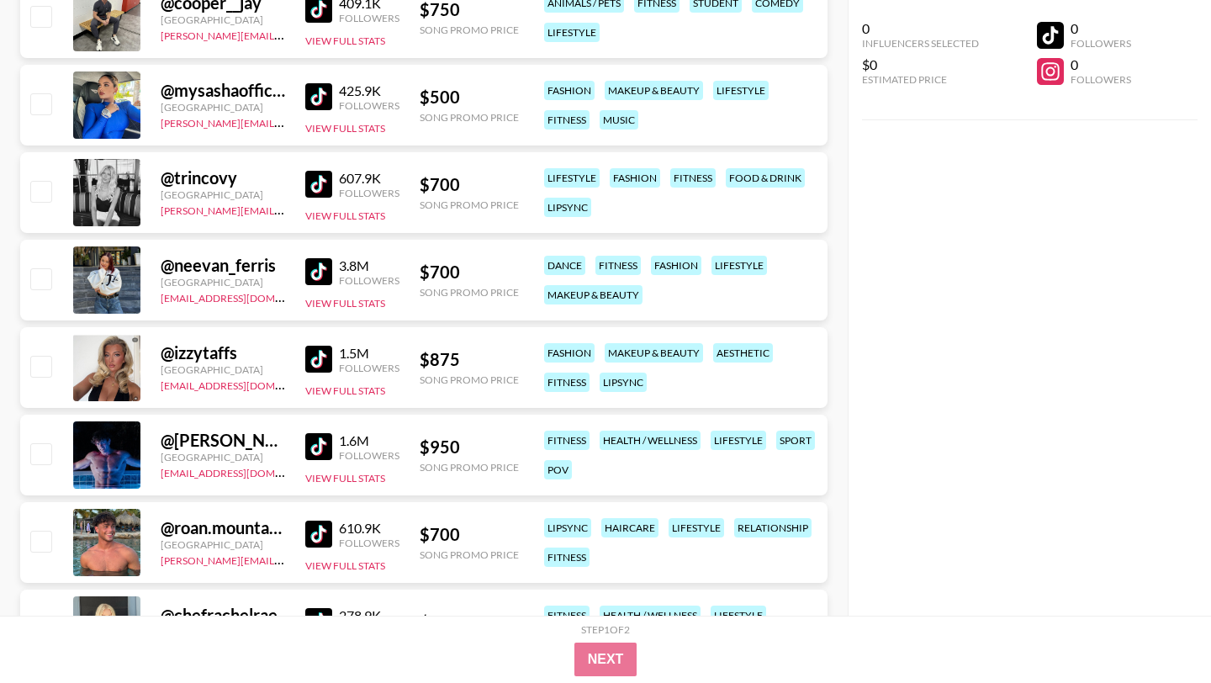
click at [313, 433] on img at bounding box center [318, 446] width 27 height 27
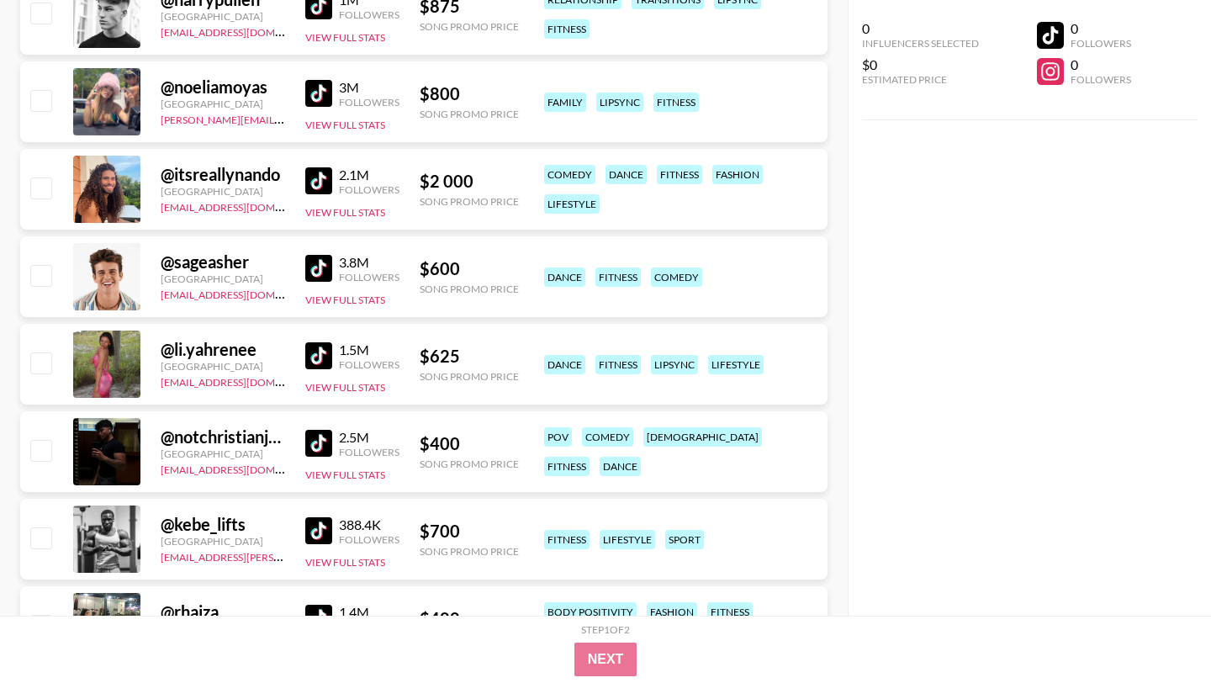
scroll to position [14008, 0]
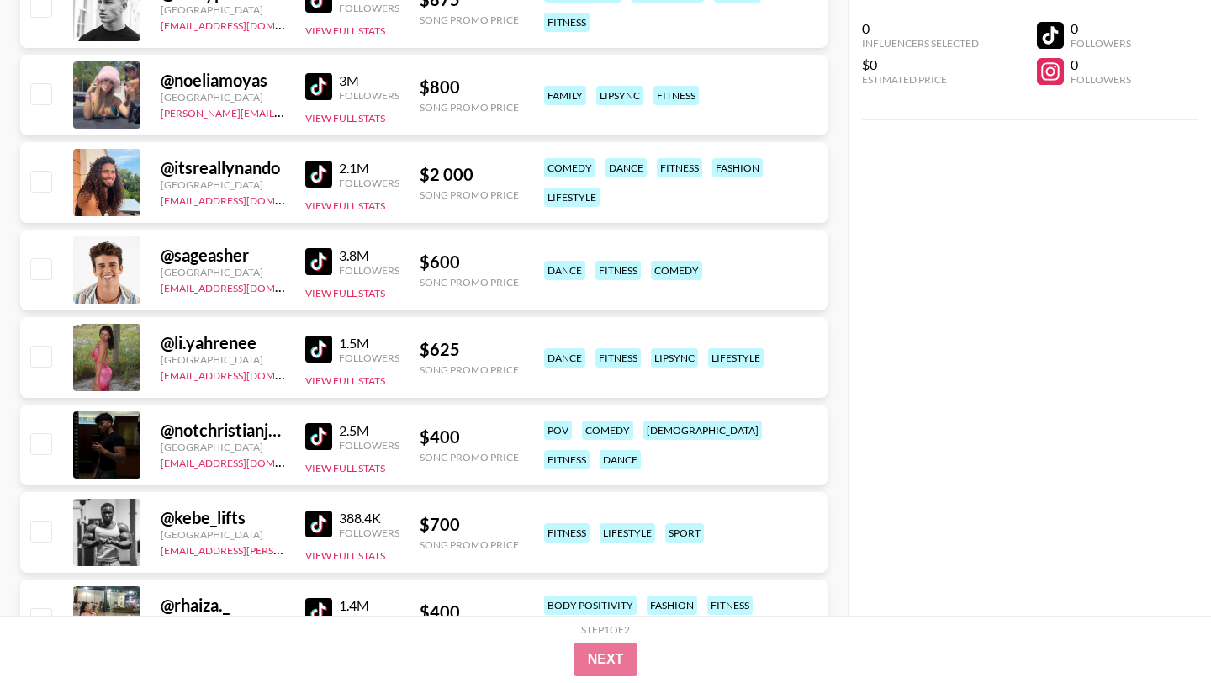
click at [321, 423] on img at bounding box center [318, 436] width 27 height 27
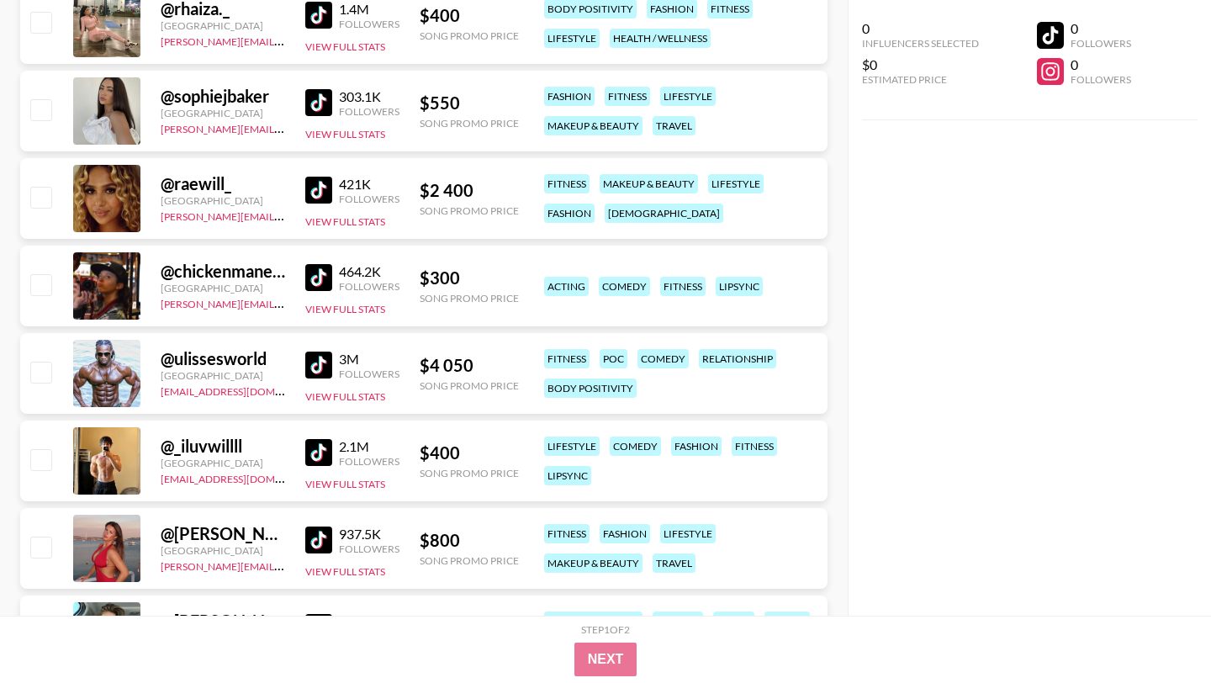
scroll to position [14601, 0]
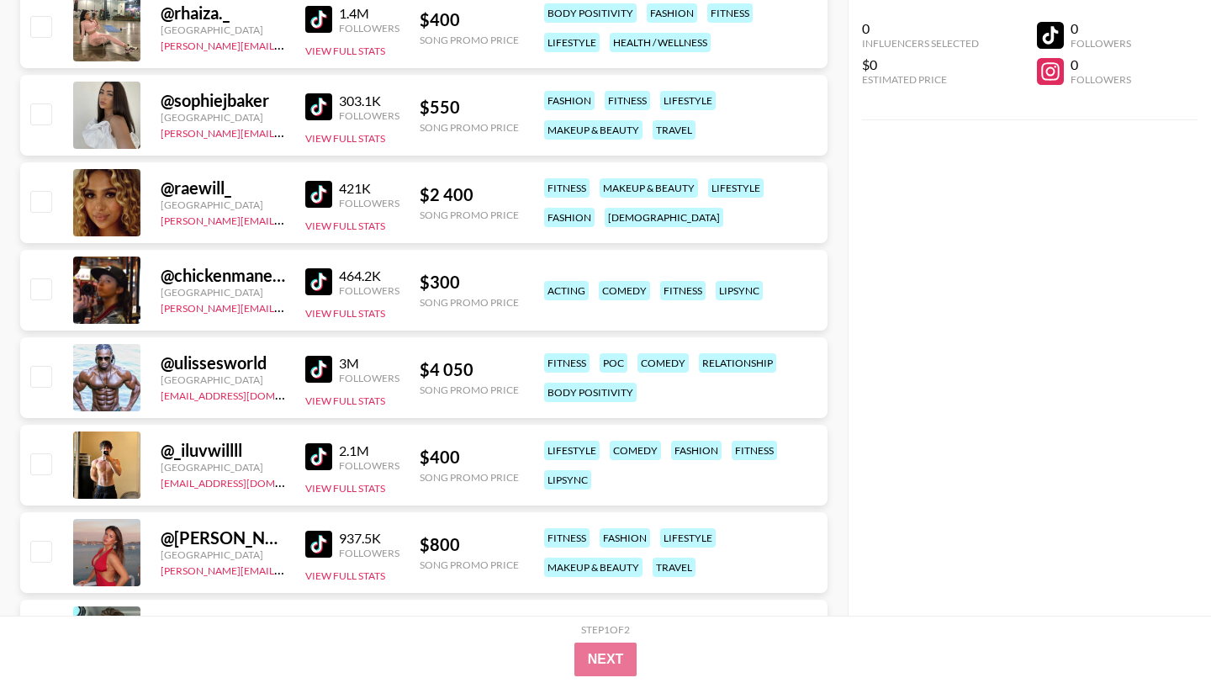
click at [334, 356] on link at bounding box center [322, 369] width 34 height 27
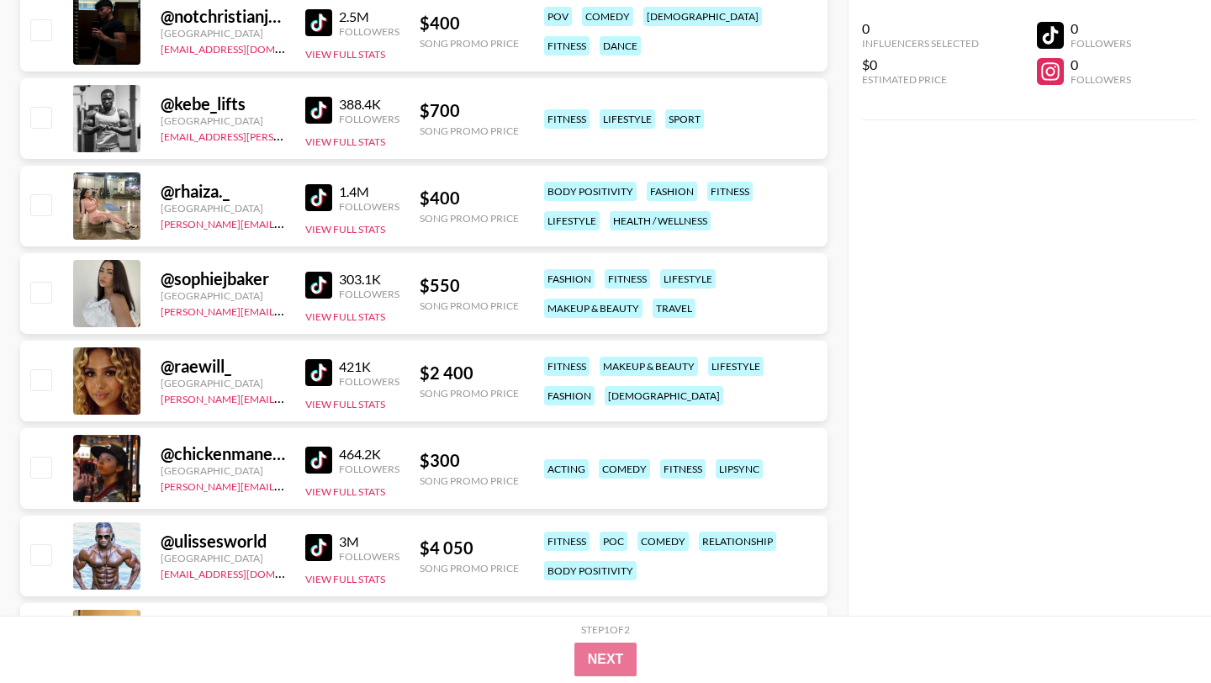
scroll to position [14421, 0]
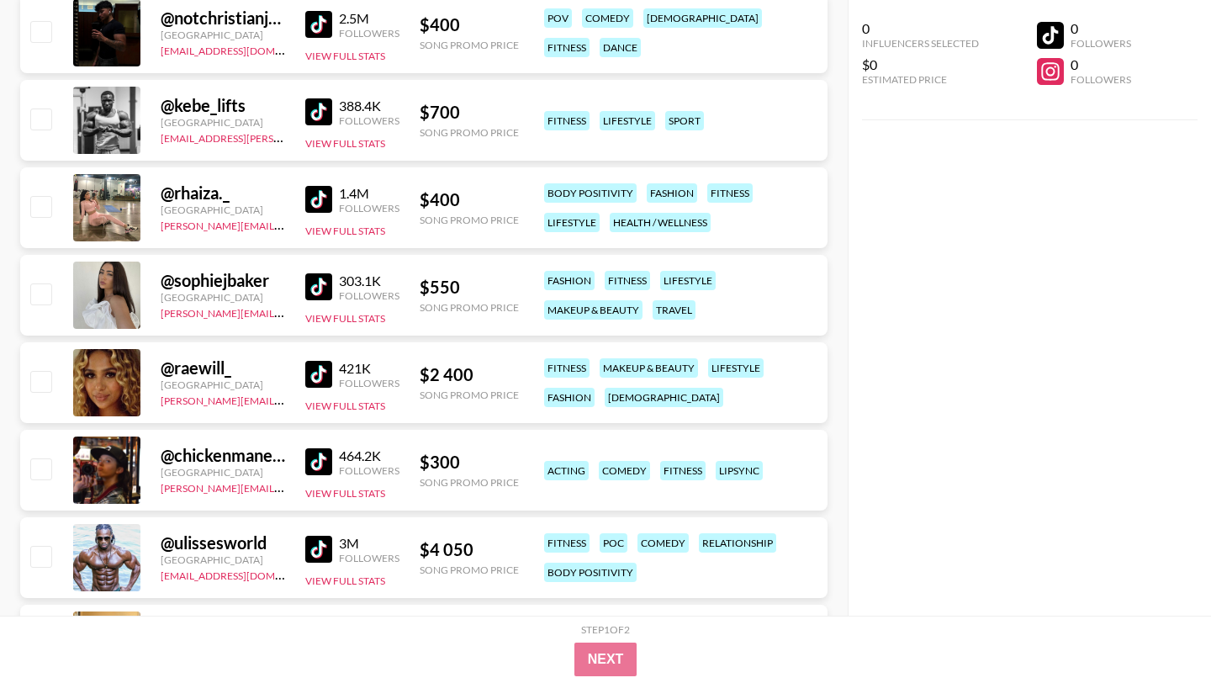
click at [310, 98] on img at bounding box center [318, 111] width 27 height 27
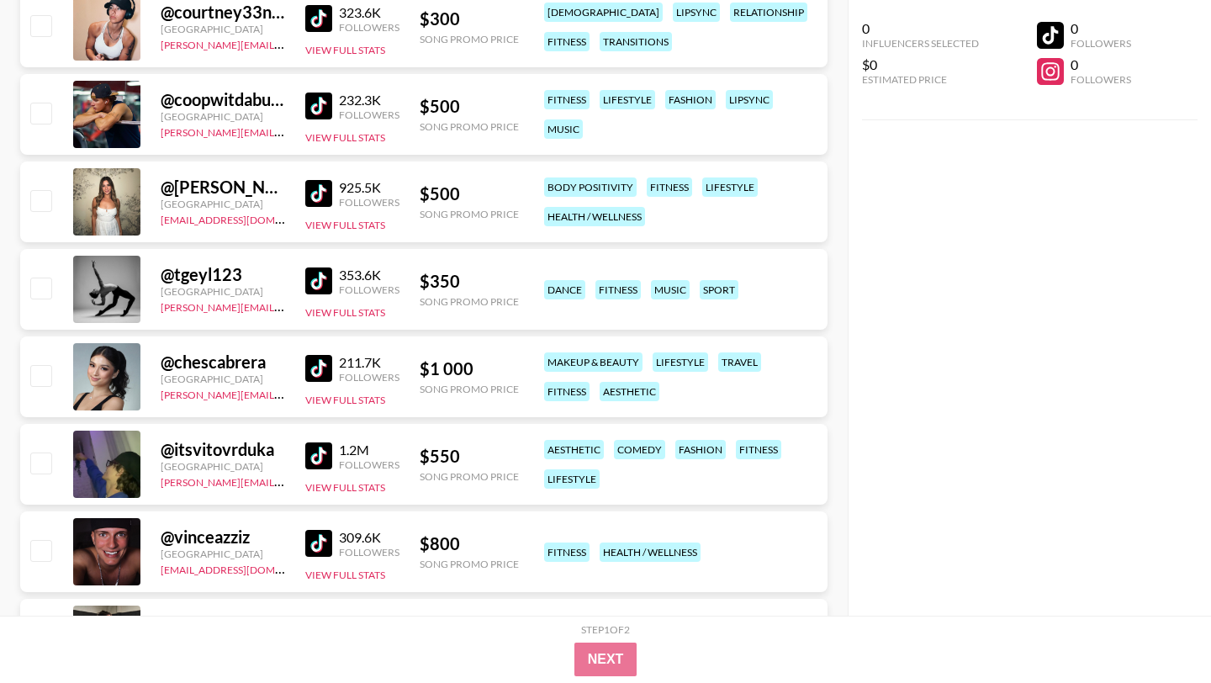
scroll to position [17578, 0]
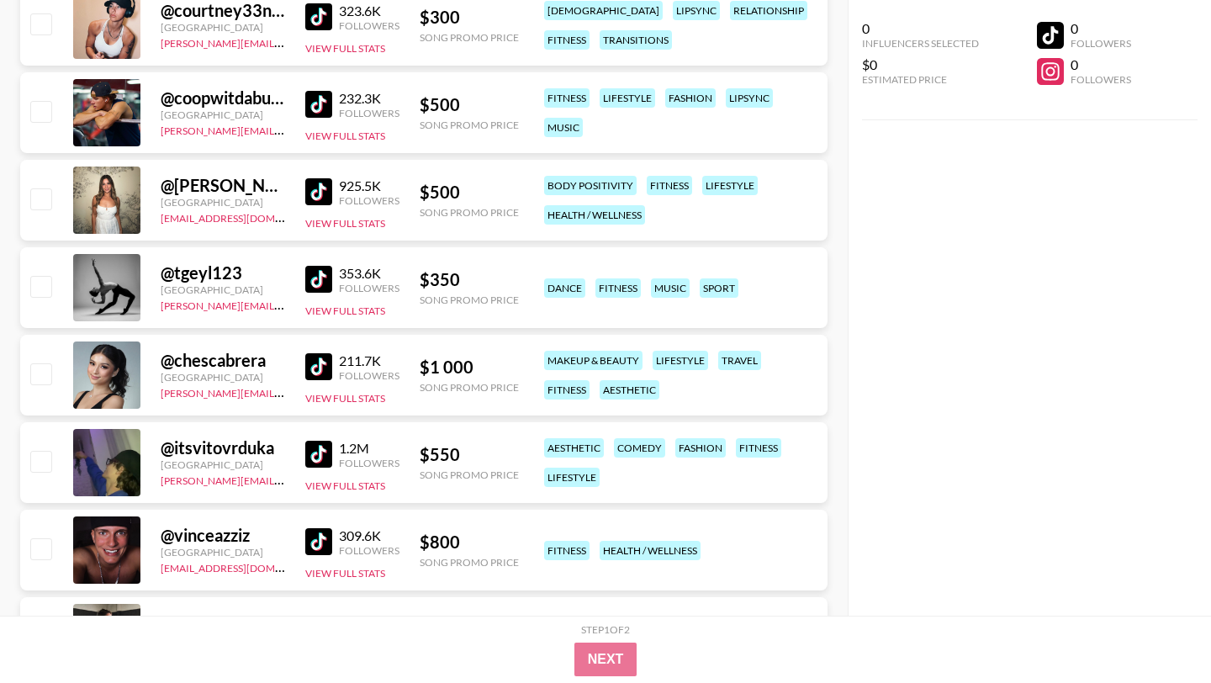
click at [318, 91] on img at bounding box center [318, 104] width 27 height 27
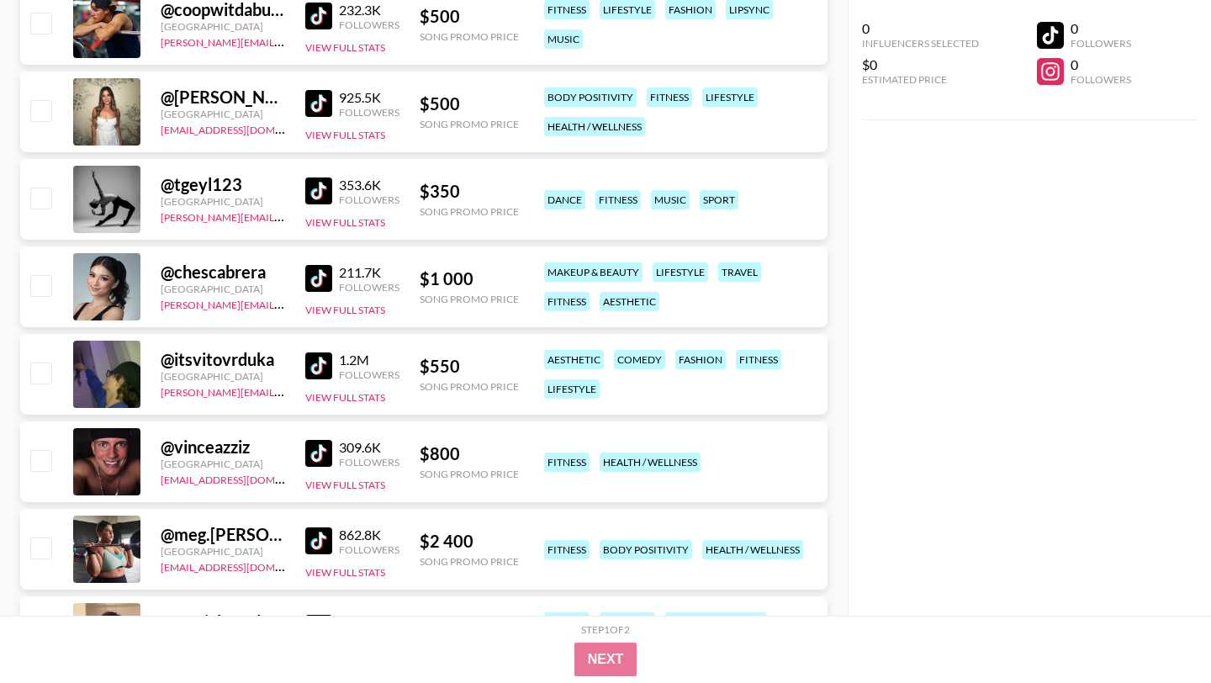
scroll to position [17965, 0]
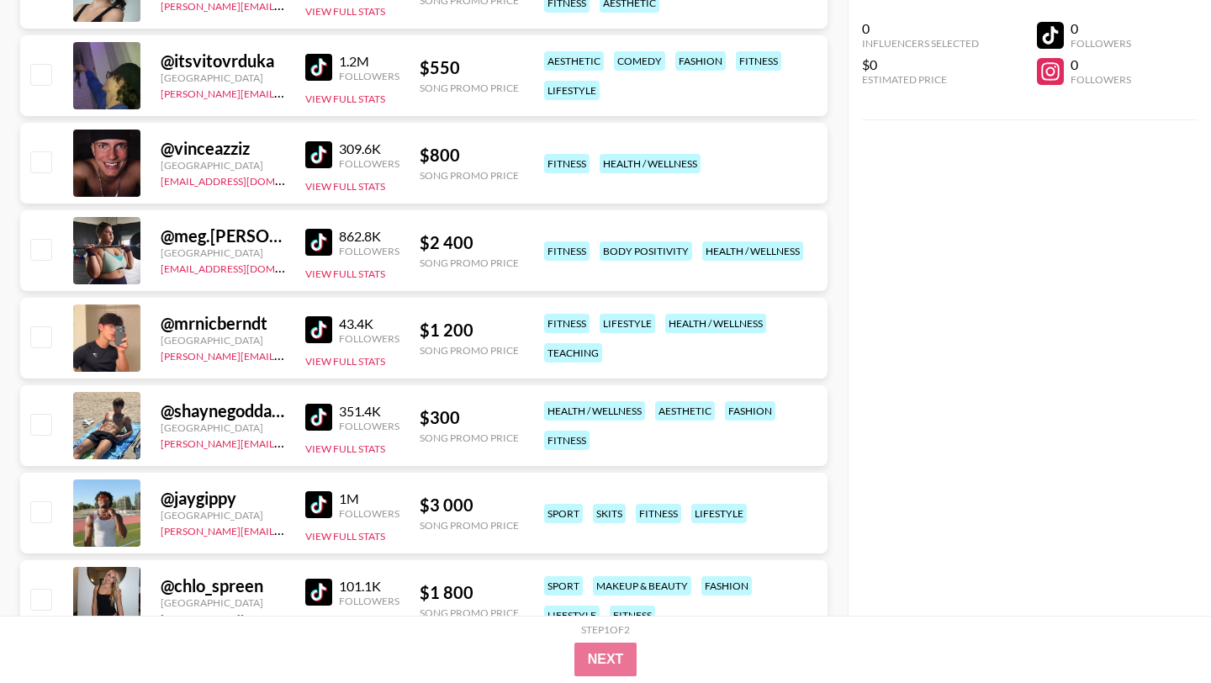
click at [309, 229] on img at bounding box center [318, 242] width 27 height 27
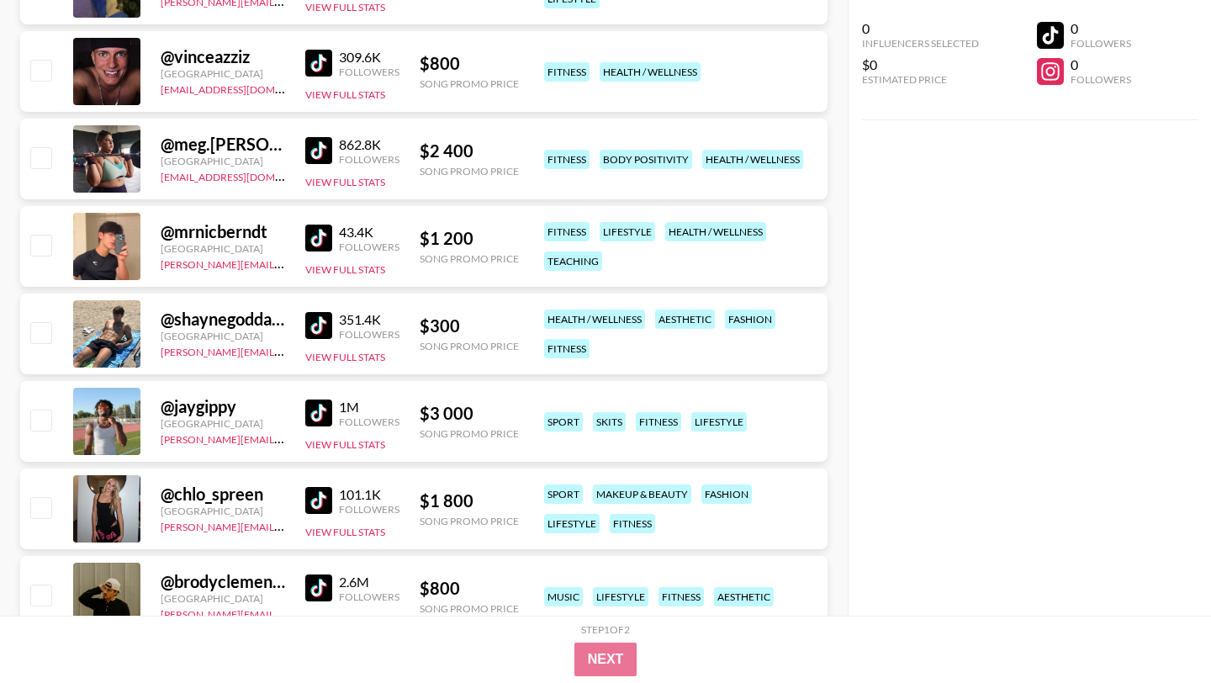
scroll to position [18145, 0]
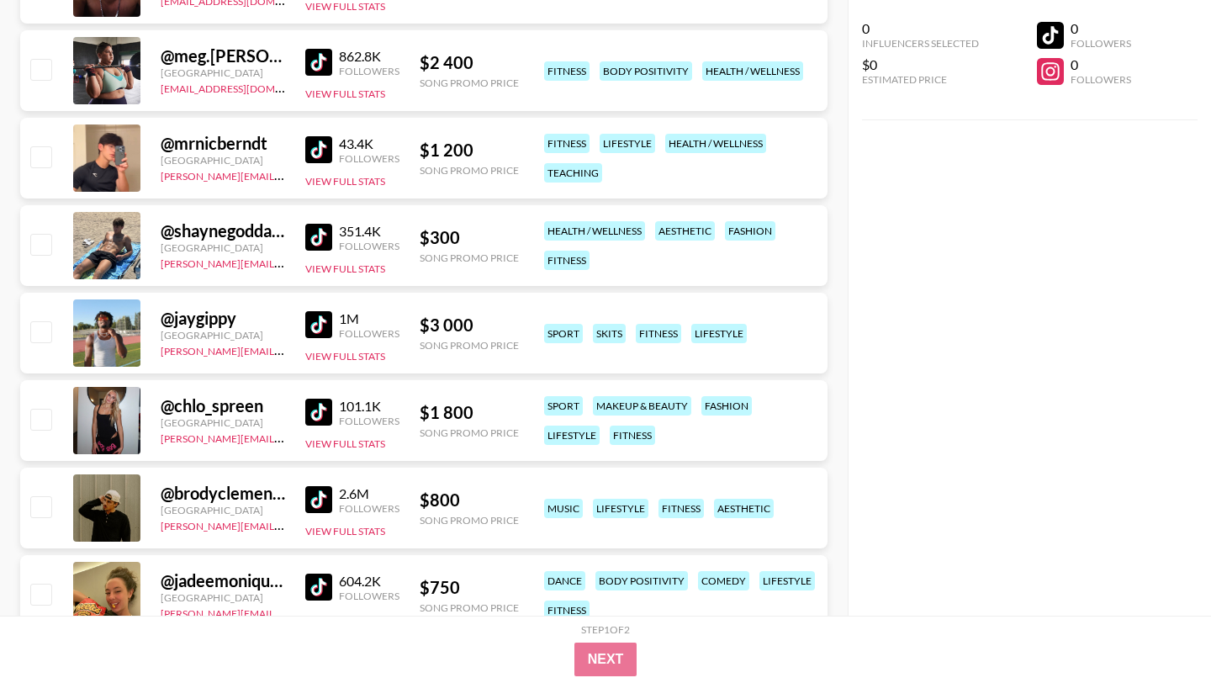
click at [329, 311] on img at bounding box center [318, 324] width 27 height 27
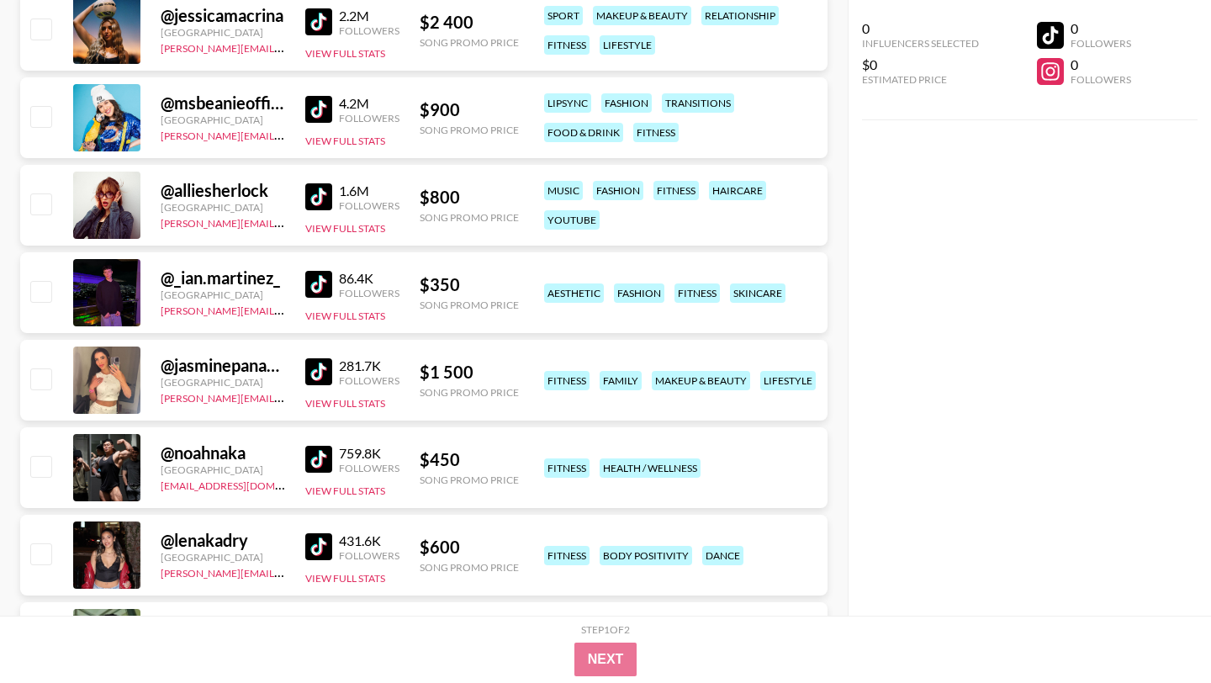
scroll to position [18918, 0]
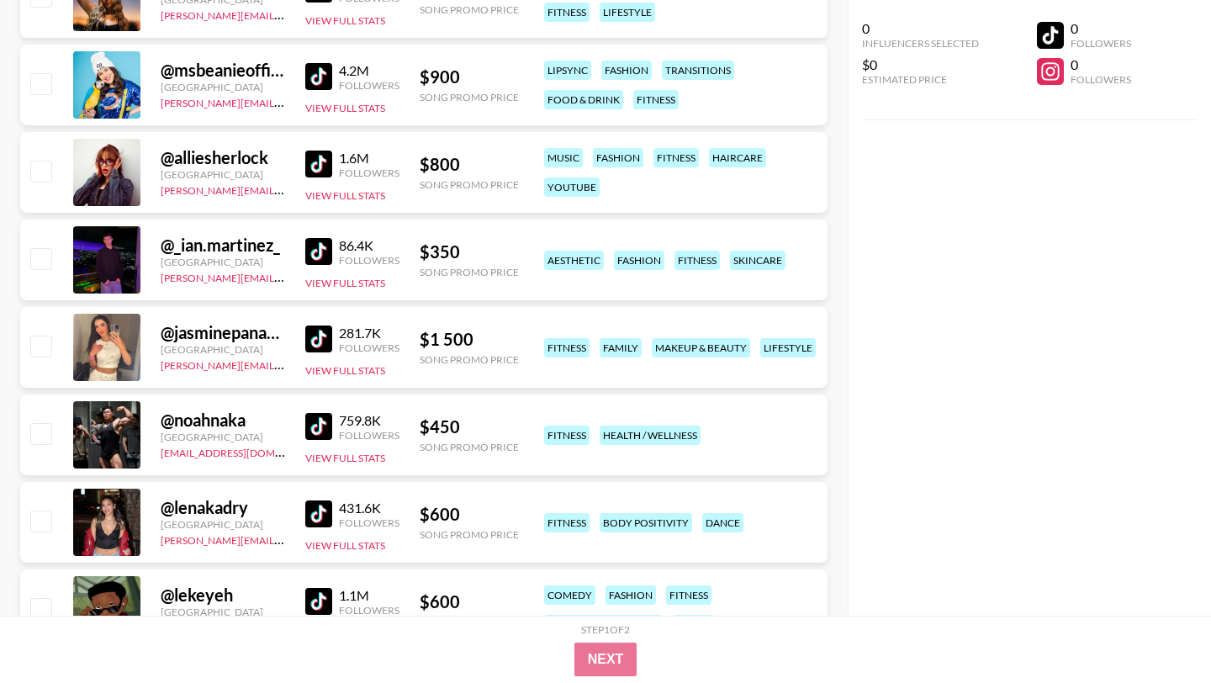
click at [311, 413] on img at bounding box center [318, 426] width 27 height 27
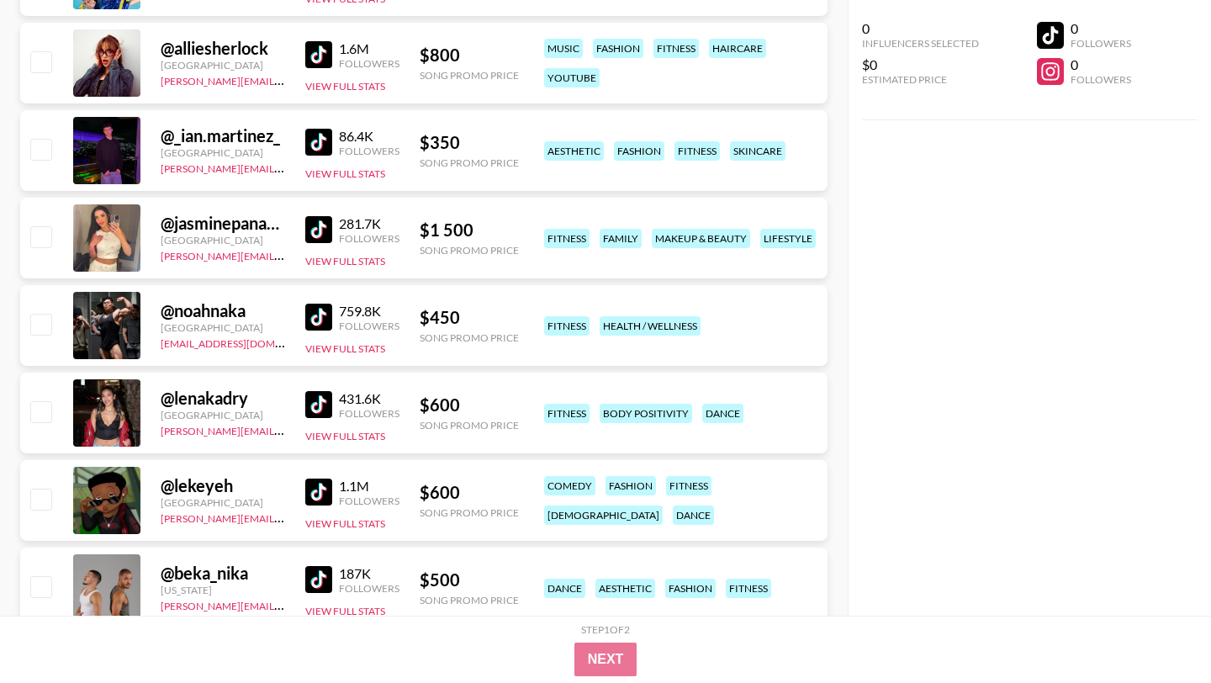
scroll to position [19159, 0]
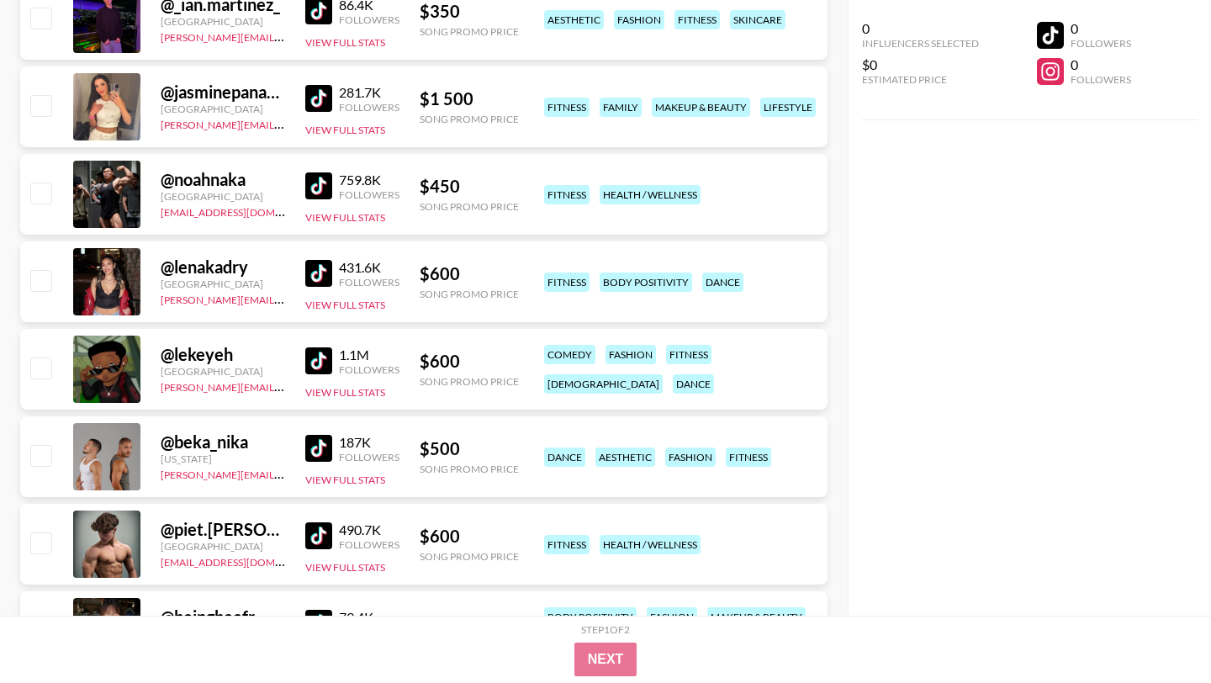
click at [321, 522] on img at bounding box center [318, 535] width 27 height 27
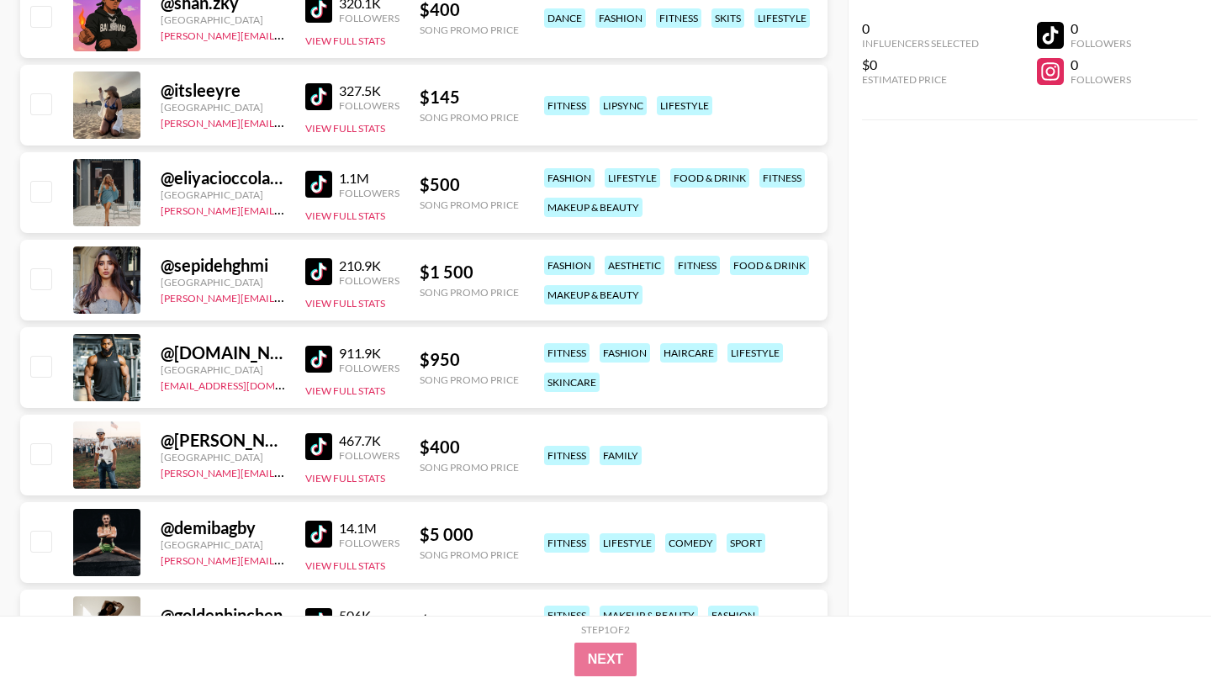
scroll to position [20736, 0]
click at [311, 345] on img at bounding box center [318, 358] width 27 height 27
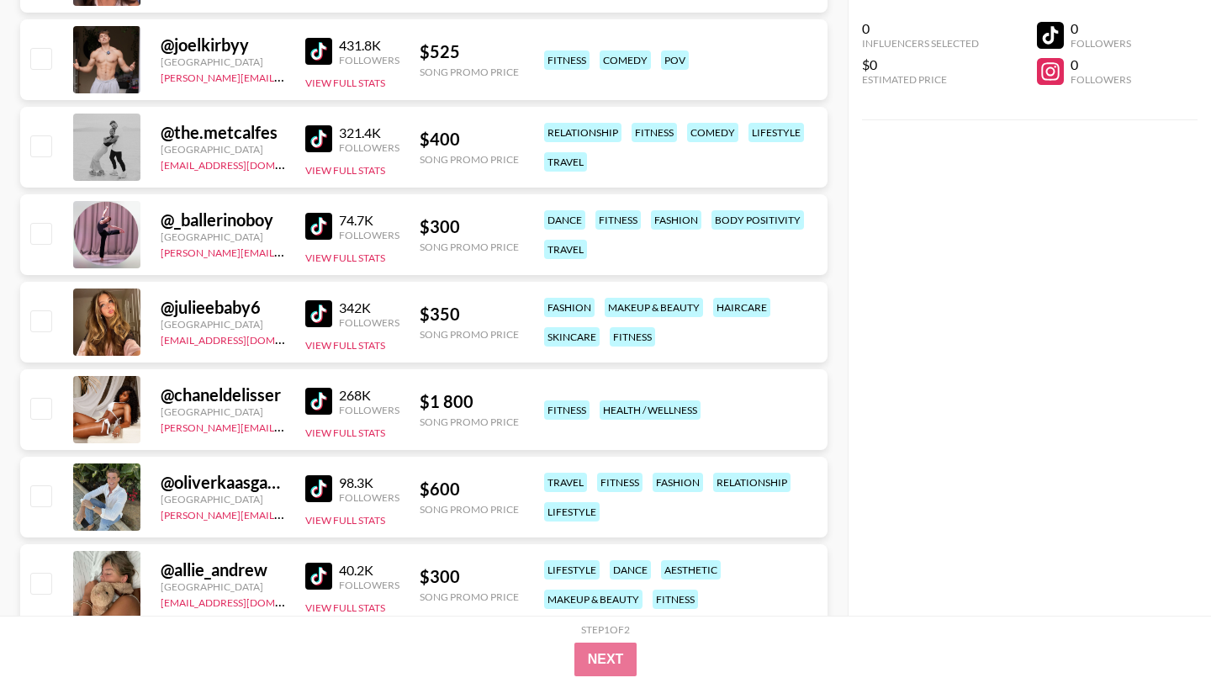
scroll to position [22764, 0]
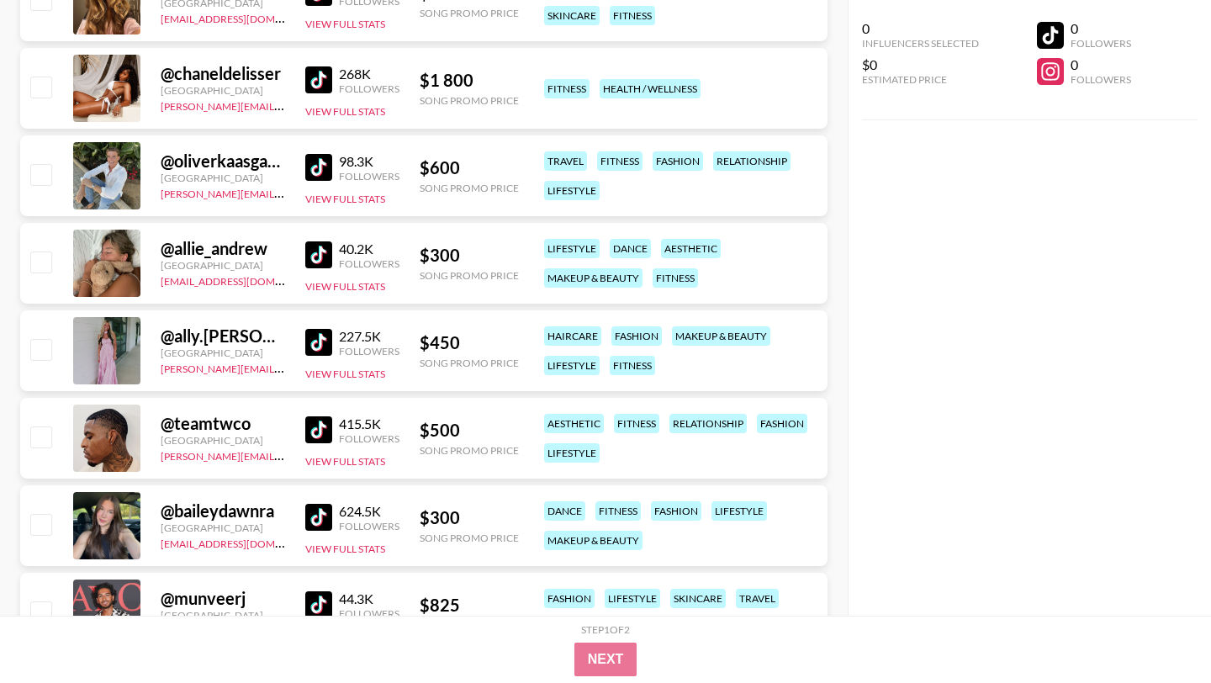
click at [320, 66] on img at bounding box center [318, 79] width 27 height 27
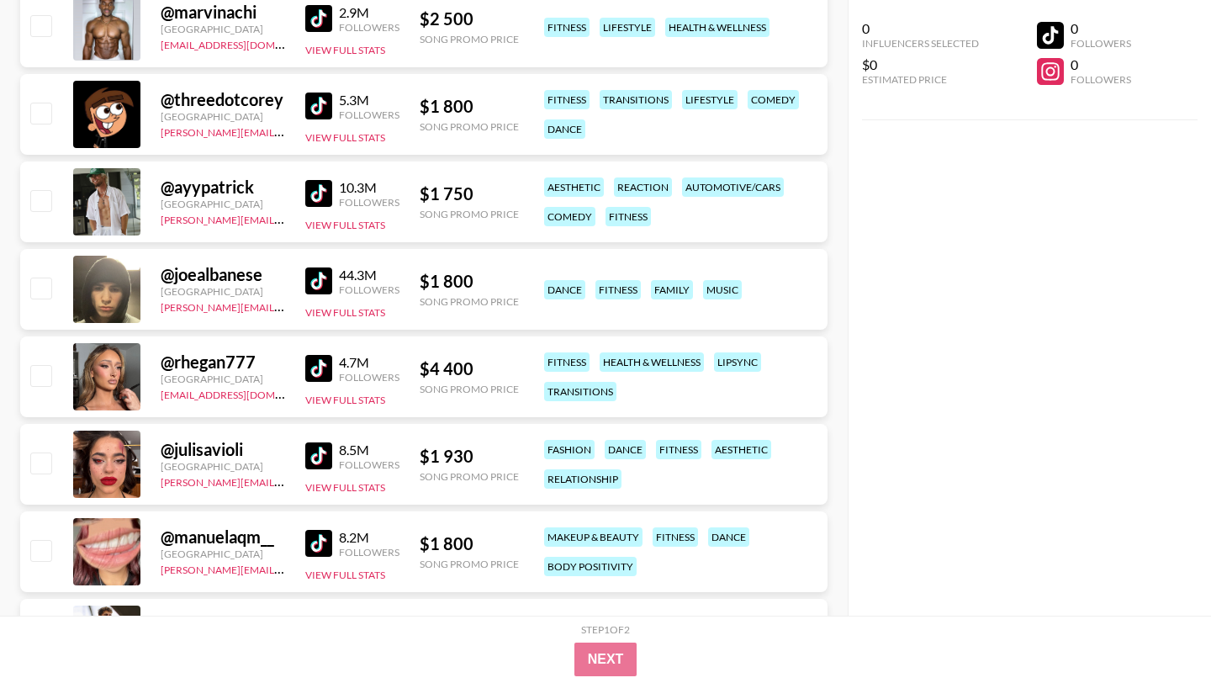
scroll to position [0, 0]
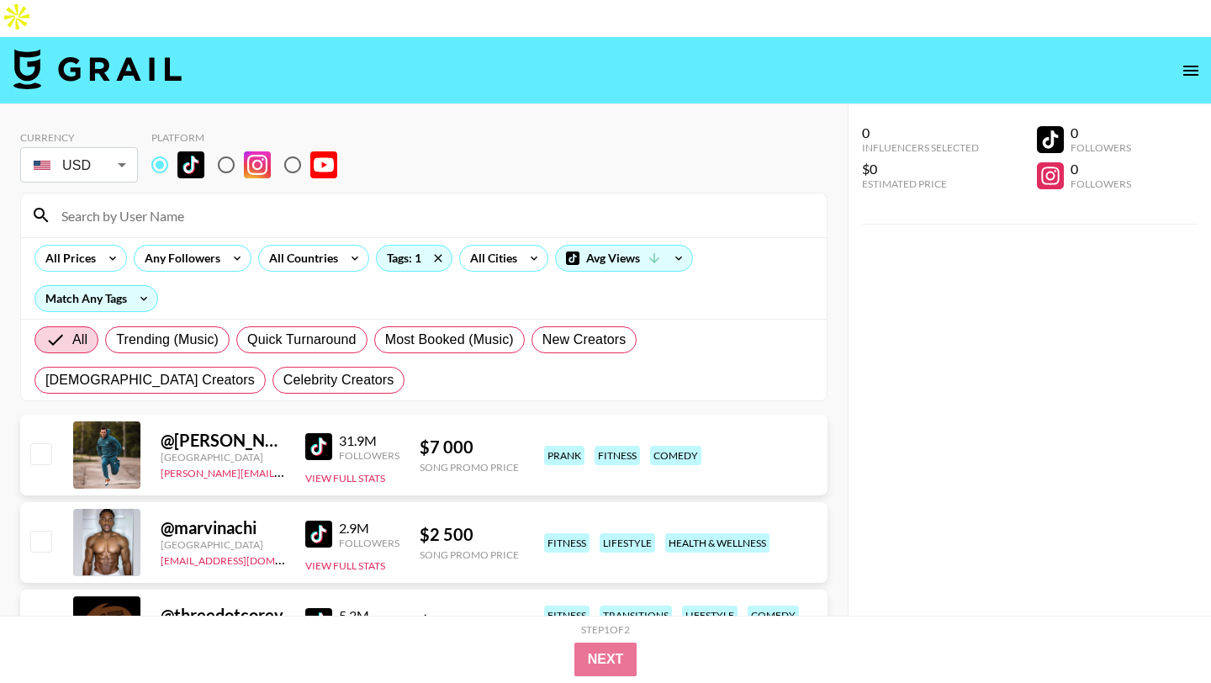
click at [495, 193] on div at bounding box center [424, 215] width 806 height 44
click at [495, 202] on input at bounding box center [434, 215] width 766 height 27
paste input "tbagtree"
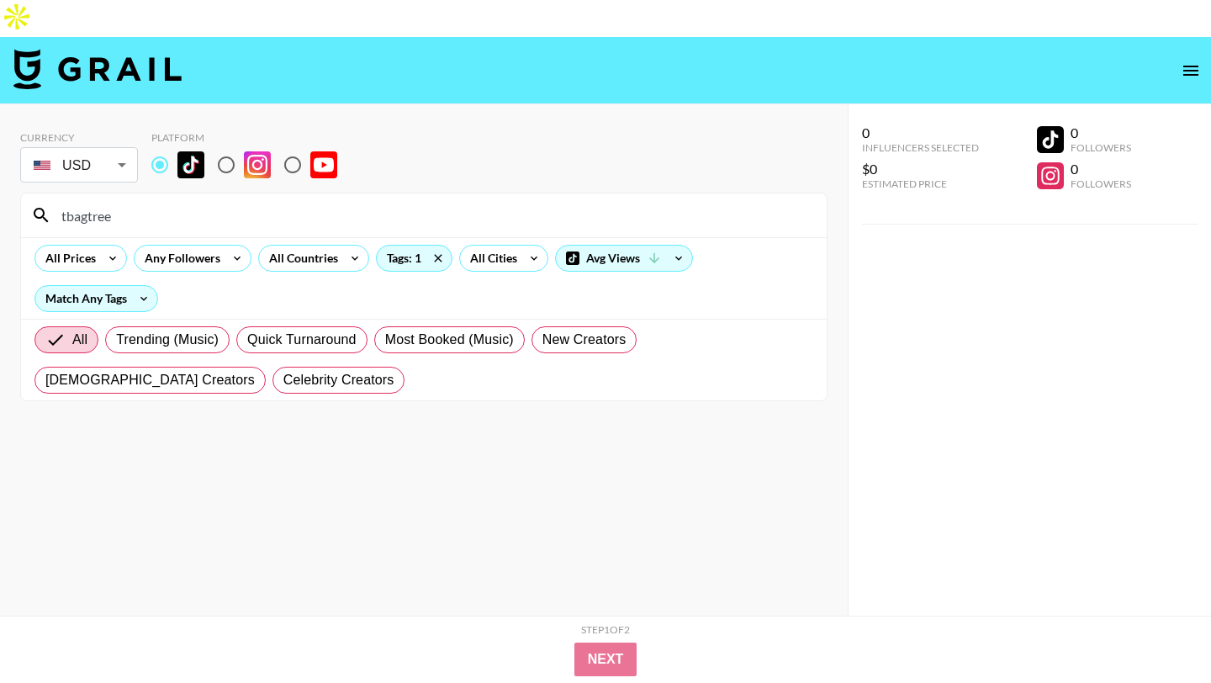
click at [194, 202] on input "tbagtree" at bounding box center [434, 215] width 766 height 27
type input "tbagtree"
click at [434, 254] on icon at bounding box center [438, 258] width 8 height 8
